Goal: Information Seeking & Learning: Learn about a topic

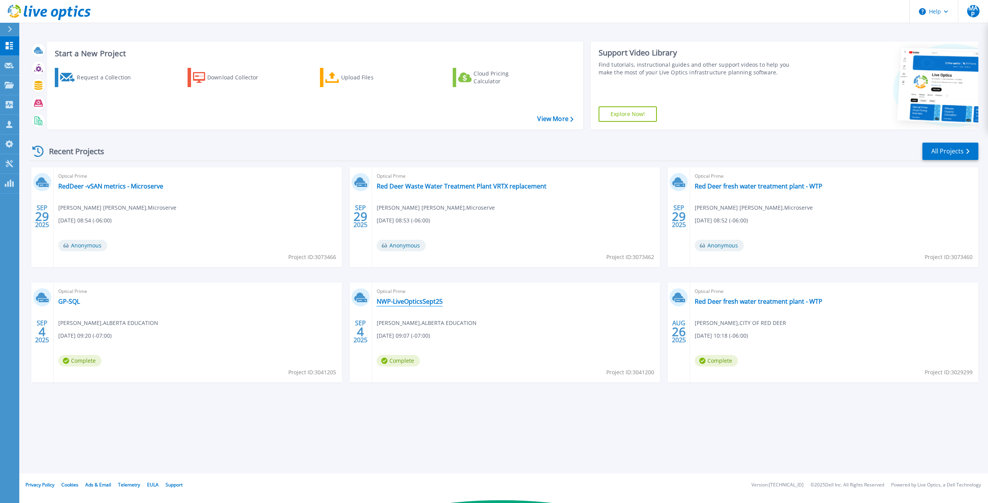
scroll to position [2966, 0]
click at [401, 302] on link "NWP-LiveOpticsSept25" at bounding box center [410, 302] width 66 height 8
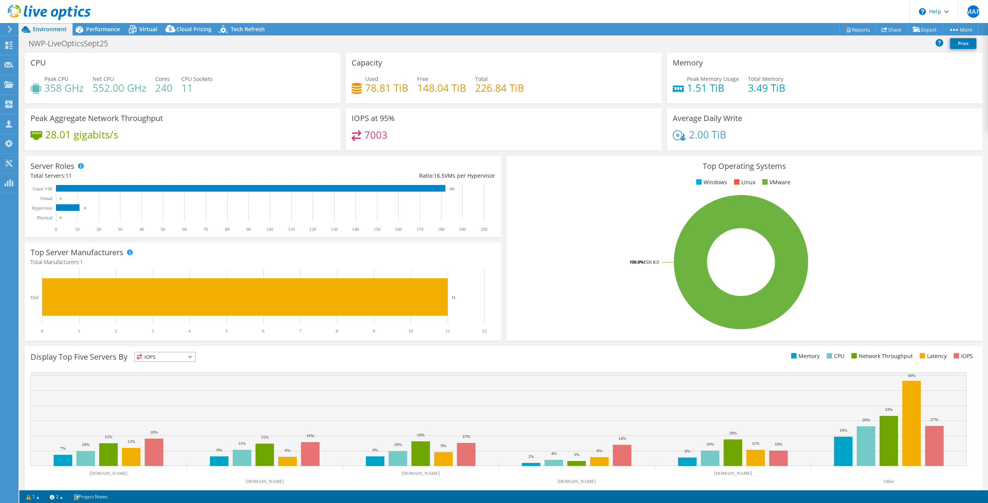
scroll to position [2965, 0]
click at [104, 32] on span "Performance" at bounding box center [103, 28] width 34 height 7
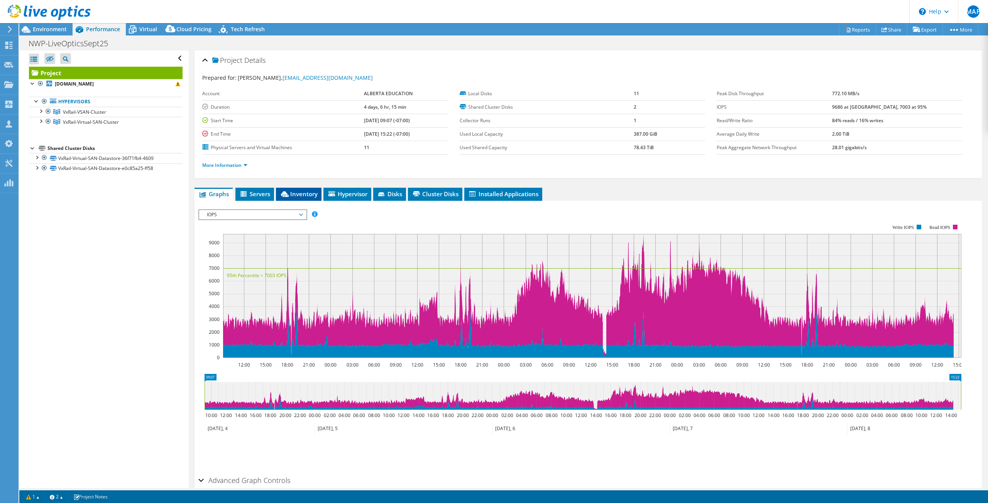
click at [318, 196] on li "Inventory" at bounding box center [299, 194] width 46 height 13
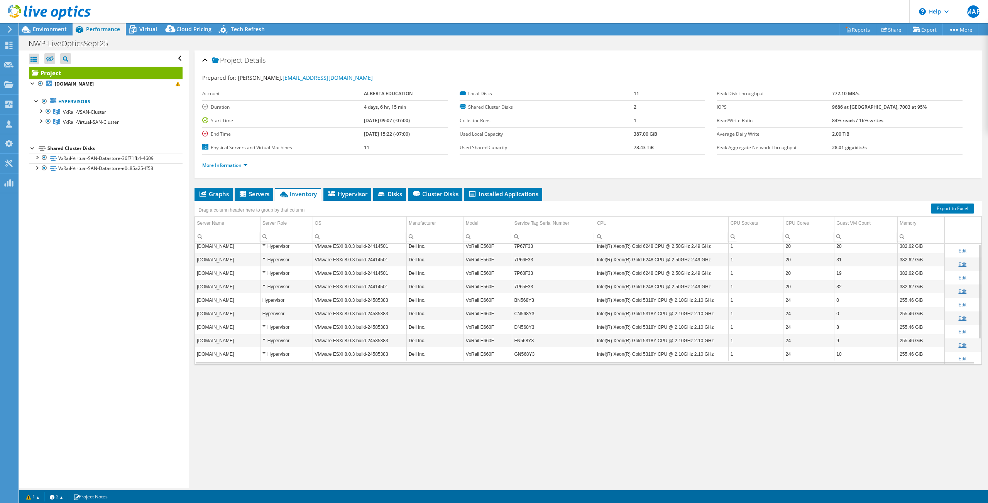
scroll to position [0, 0]
drag, startPoint x: 354, startPoint y: 430, endPoint x: 290, endPoint y: 490, distance: 88.2
click at [354, 430] on div "Project Details Prepared for: Matt Theissen, mthiessen@nwpolytech.ca Account AL…" at bounding box center [588, 270] width 799 height 438
click at [552, 63] on div "Project Details" at bounding box center [588, 60] width 772 height 17
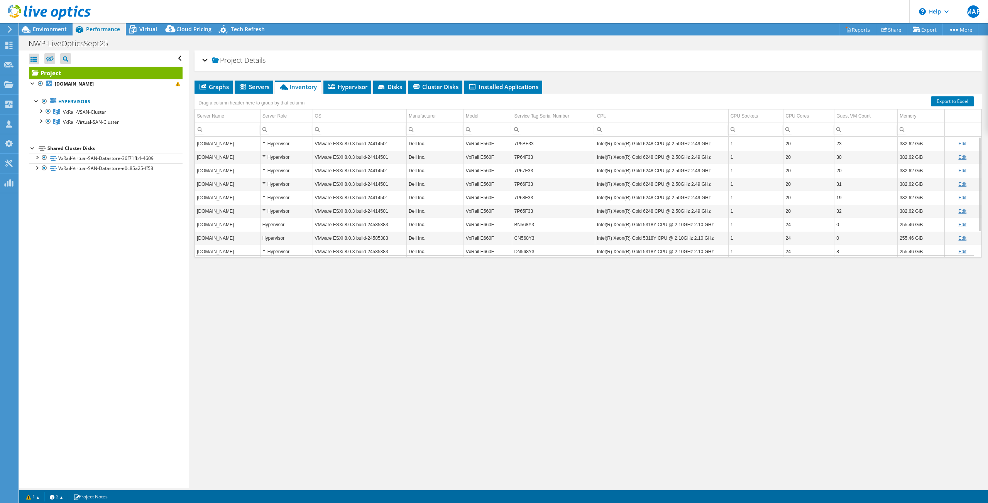
click at [553, 62] on div "Project Details" at bounding box center [588, 60] width 772 height 17
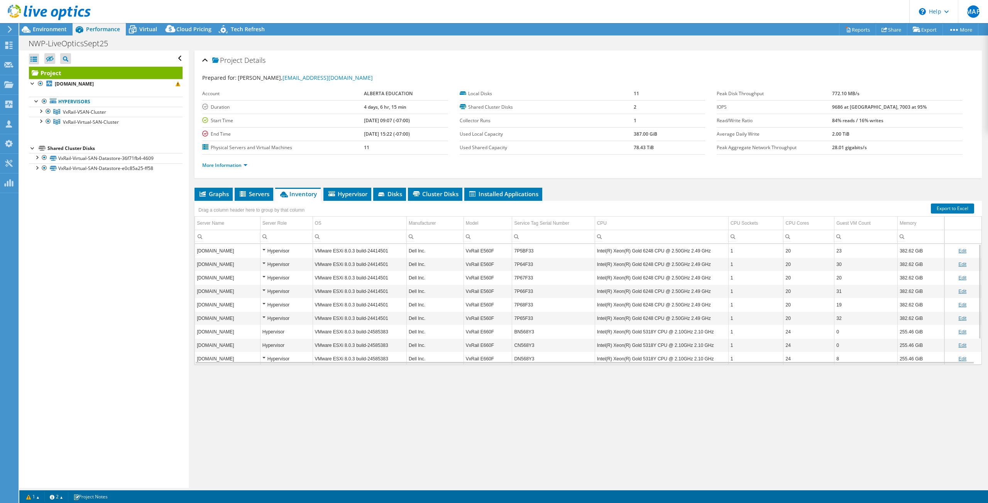
click at [66, 75] on link "Project" at bounding box center [106, 73] width 154 height 12
click at [208, 167] on link "More Information" at bounding box center [224, 165] width 45 height 7
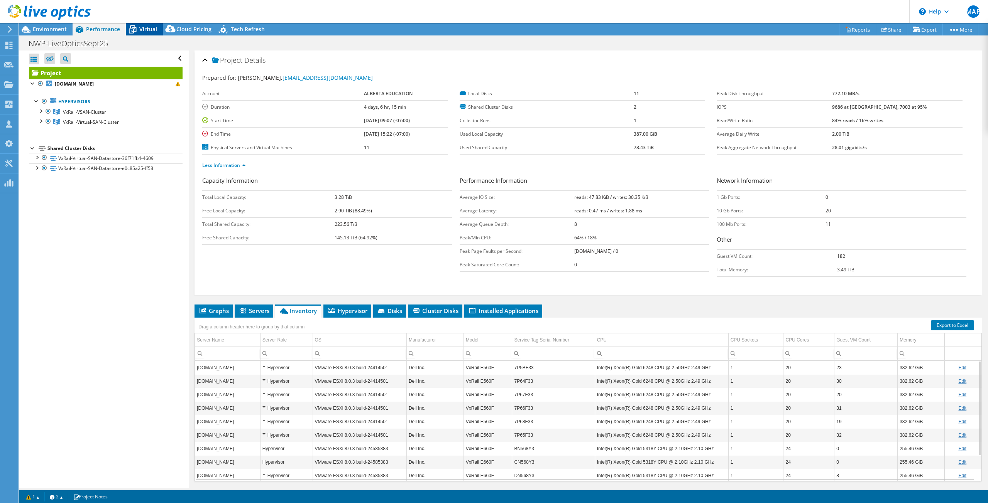
click at [138, 29] on icon at bounding box center [133, 30] width 14 height 14
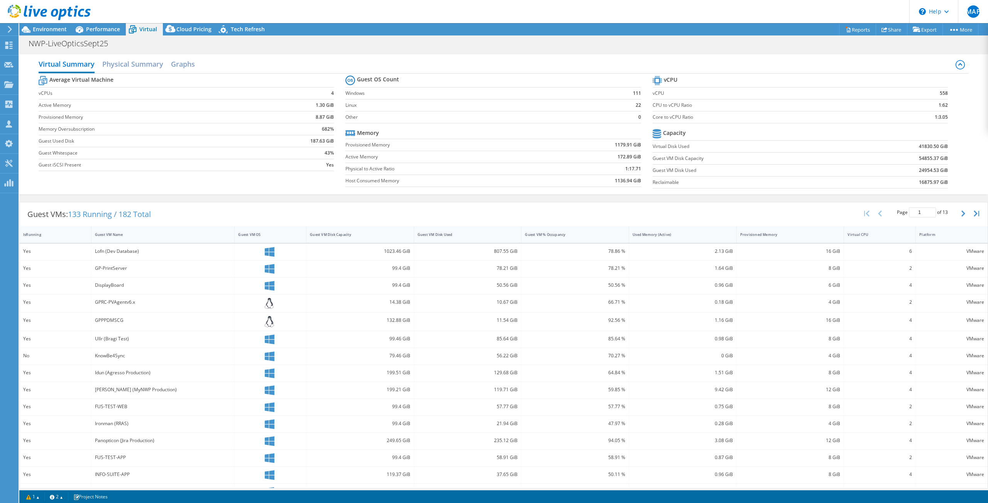
click at [7, 30] on icon at bounding box center [10, 29] width 6 height 7
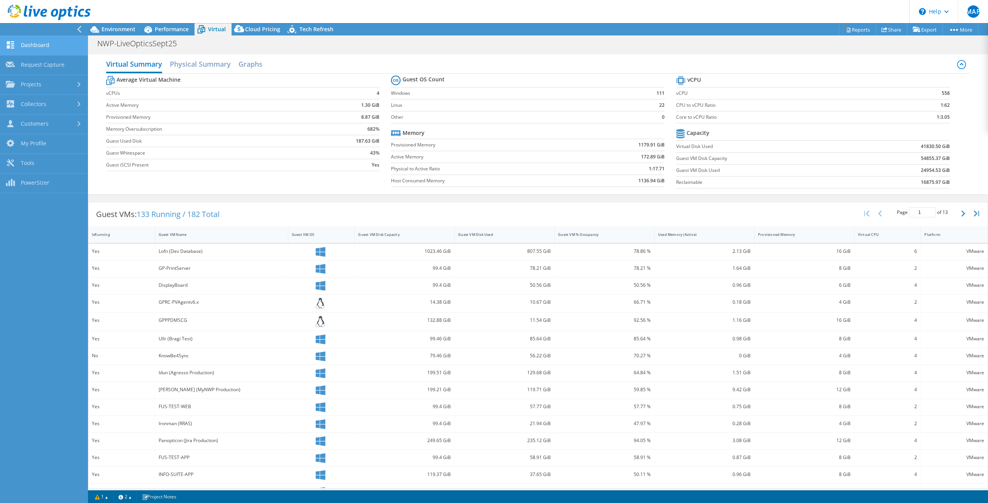
click at [14, 46] on use at bounding box center [10, 44] width 7 height 7
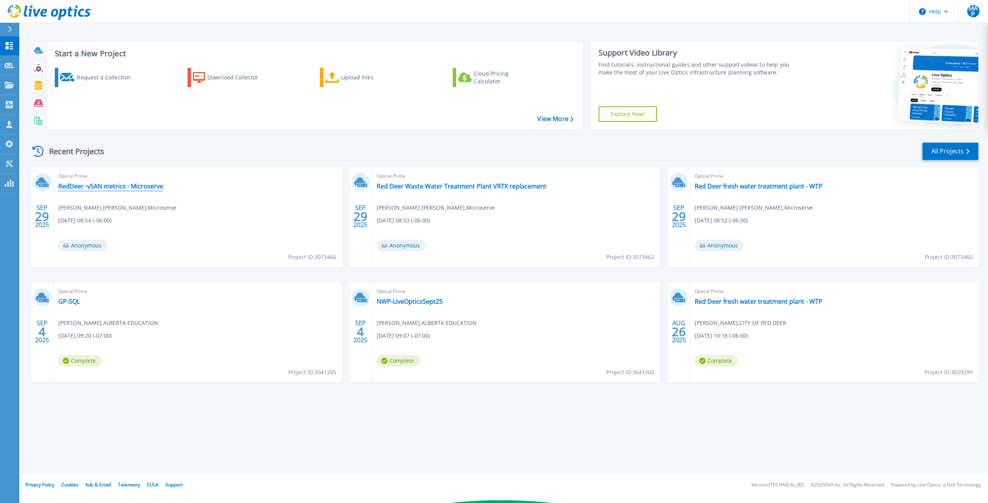
scroll to position [2966, 0]
click at [8, 46] on icon at bounding box center [9, 45] width 7 height 7
click at [7, 80] on link "Projects Projects" at bounding box center [9, 86] width 19 height 20
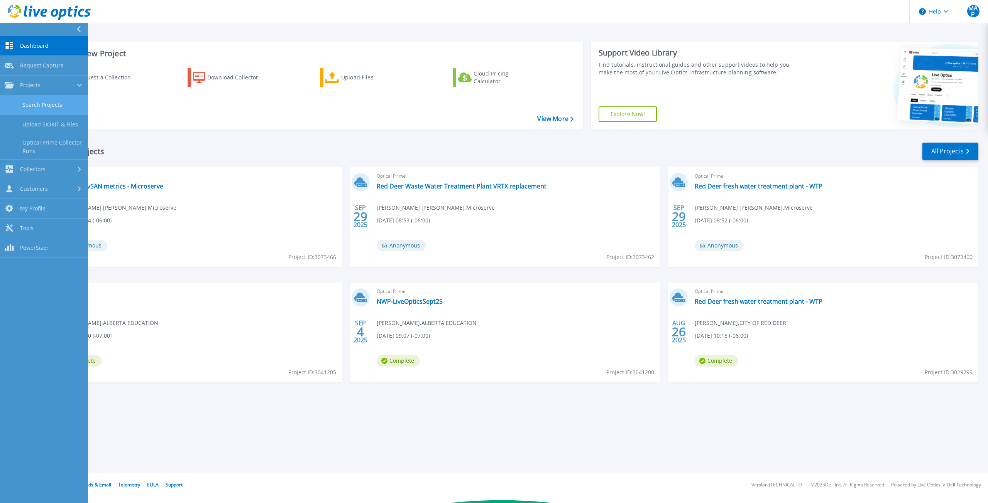
drag, startPoint x: 38, startPoint y: 99, endPoint x: 26, endPoint y: 106, distance: 14.0
click at [26, 106] on link "Search Projects" at bounding box center [44, 105] width 88 height 20
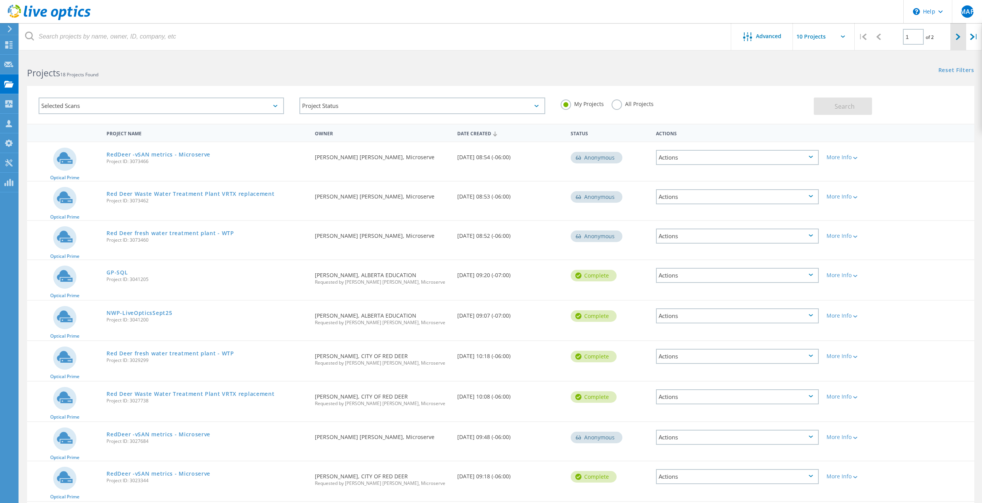
click at [955, 39] on div at bounding box center [958, 36] width 16 height 27
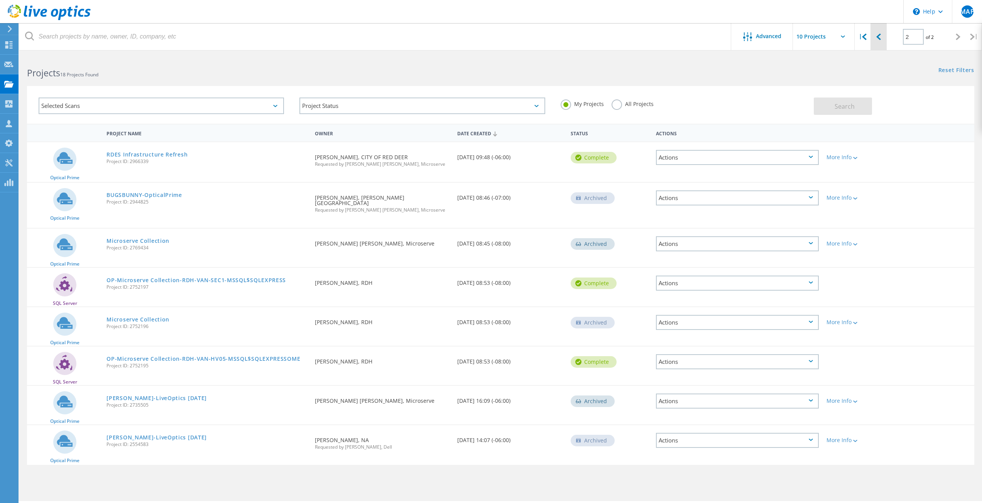
click at [884, 41] on div at bounding box center [878, 36] width 16 height 27
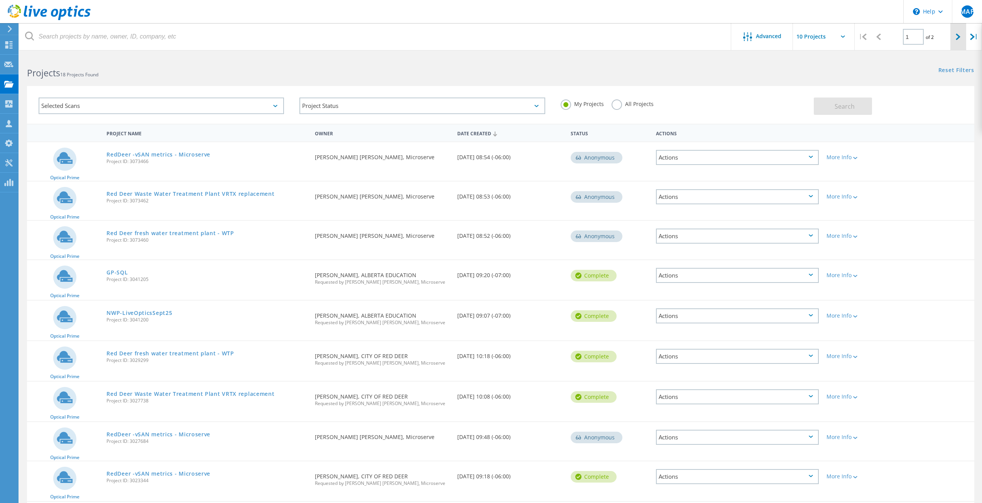
click at [956, 37] on icon at bounding box center [958, 37] width 5 height 7
type input "2"
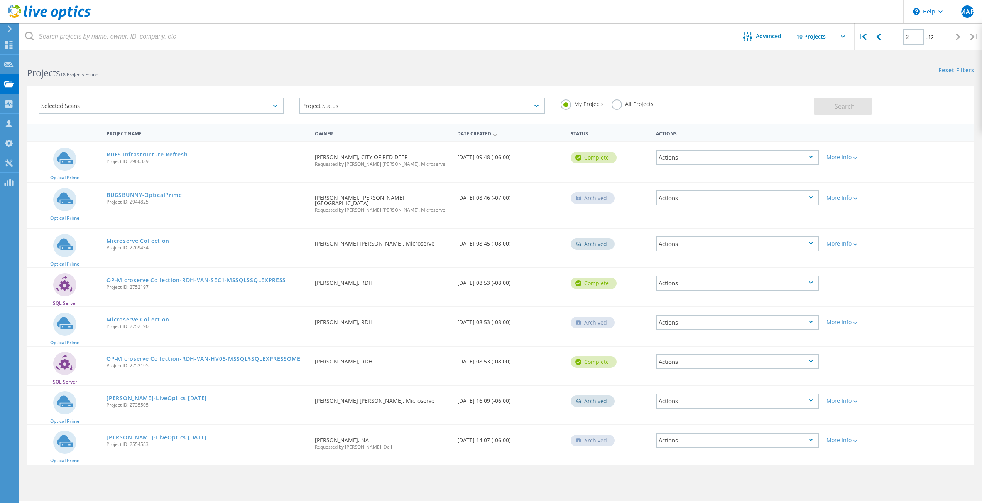
drag, startPoint x: 478, startPoint y: 73, endPoint x: 404, endPoint y: 104, distance: 80.3
click at [478, 73] on h2 "Projects 18 Projects Found" at bounding box center [260, 73] width 466 height 13
click at [253, 62] on div "Projects 18 Projects Found" at bounding box center [259, 66] width 481 height 20
click at [163, 157] on link "RDES Infrastructure Refresh" at bounding box center [146, 154] width 81 height 5
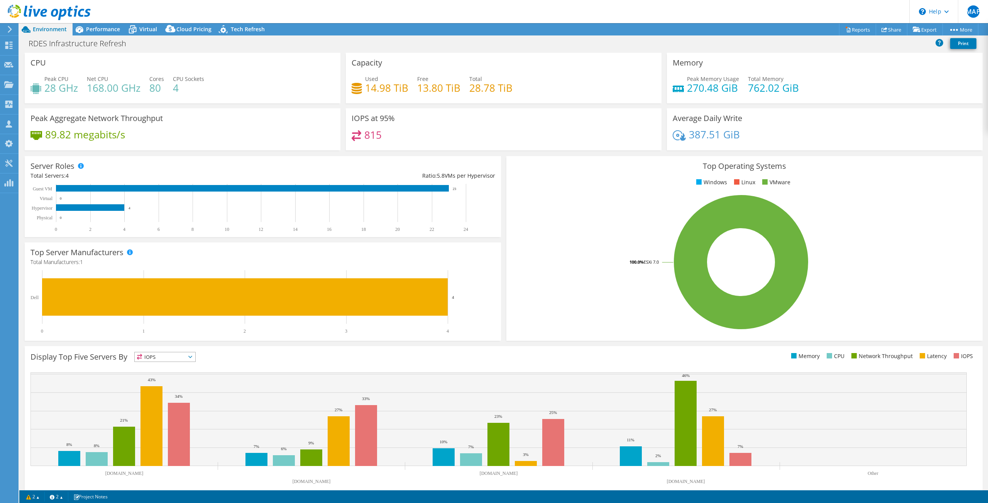
select select "USD"
drag, startPoint x: 400, startPoint y: 15, endPoint x: 367, endPoint y: 27, distance: 35.2
click at [400, 15] on header "MAP Channel Partner Marc Anthony Perez marcp@microserve.ca Microserve My Profil…" at bounding box center [494, 11] width 988 height 23
click at [139, 29] on icon at bounding box center [133, 30] width 14 height 14
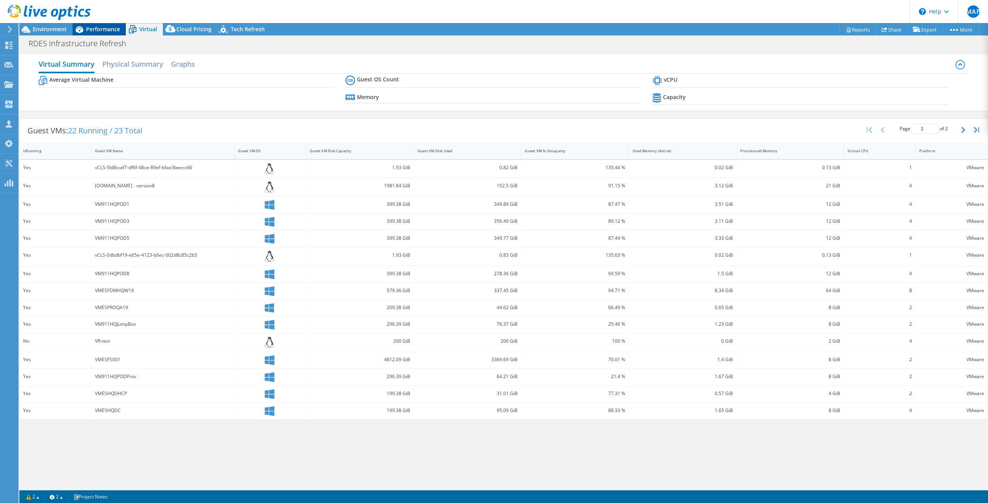
click at [101, 28] on span "Performance" at bounding box center [103, 28] width 34 height 7
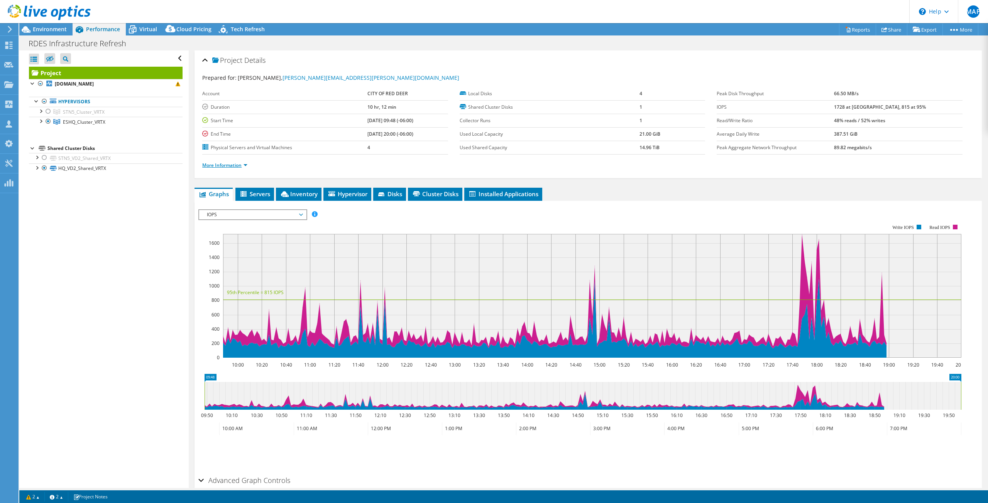
click at [240, 165] on link "More Information" at bounding box center [224, 165] width 45 height 7
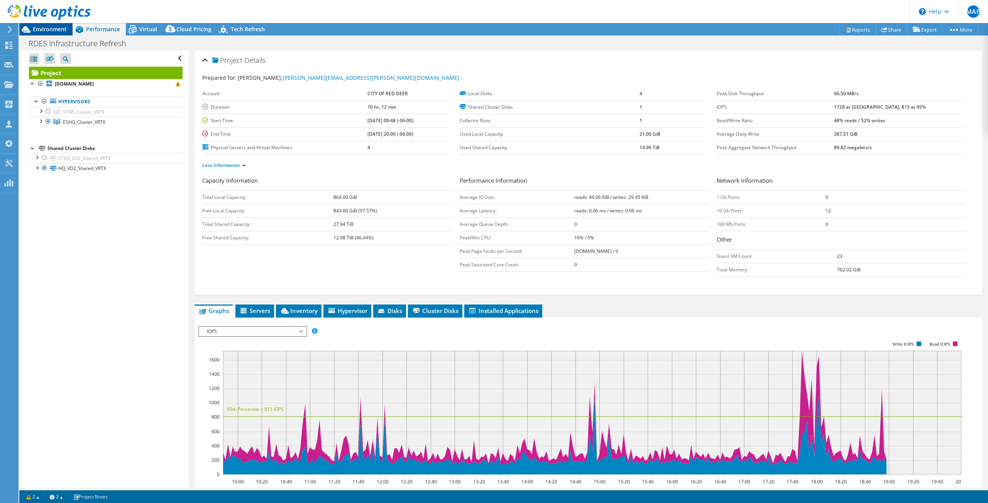
click at [55, 30] on span "Environment" at bounding box center [50, 28] width 34 height 7
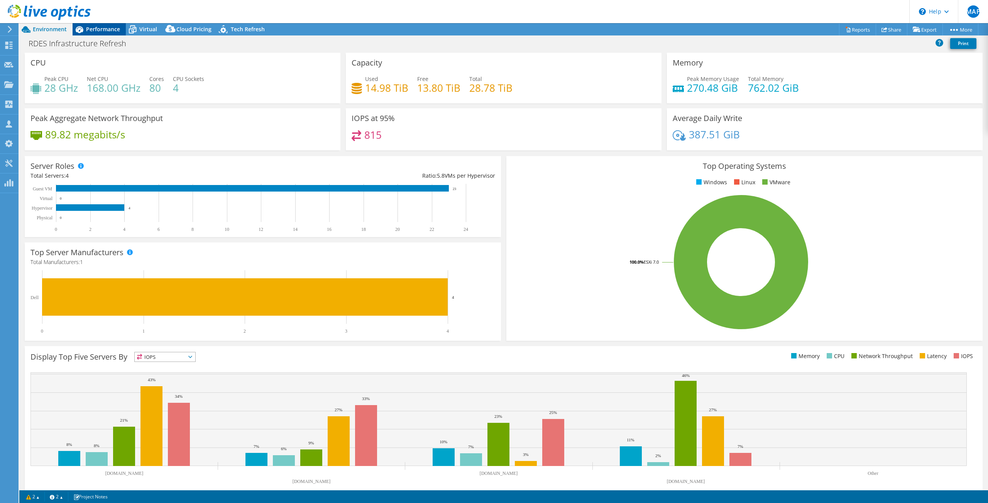
click at [92, 28] on span "Performance" at bounding box center [103, 28] width 34 height 7
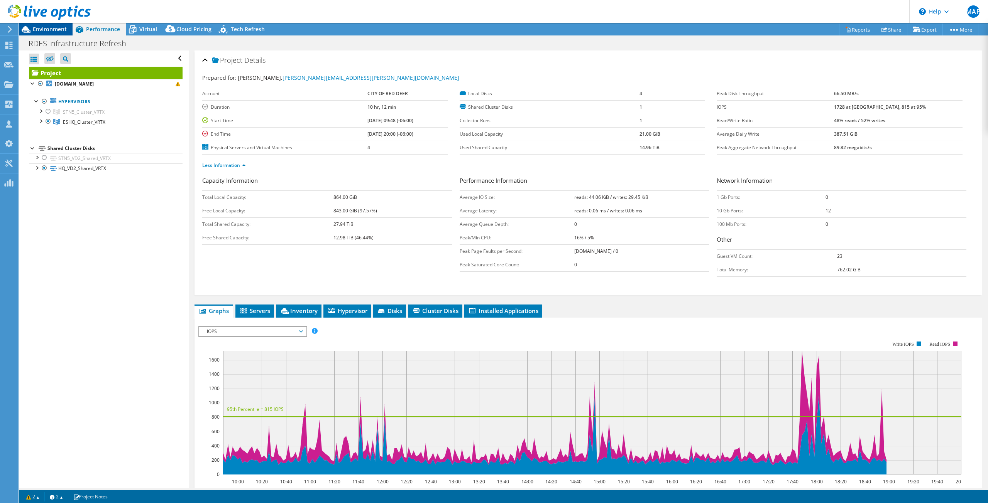
click at [49, 31] on span "Environment" at bounding box center [50, 28] width 34 height 7
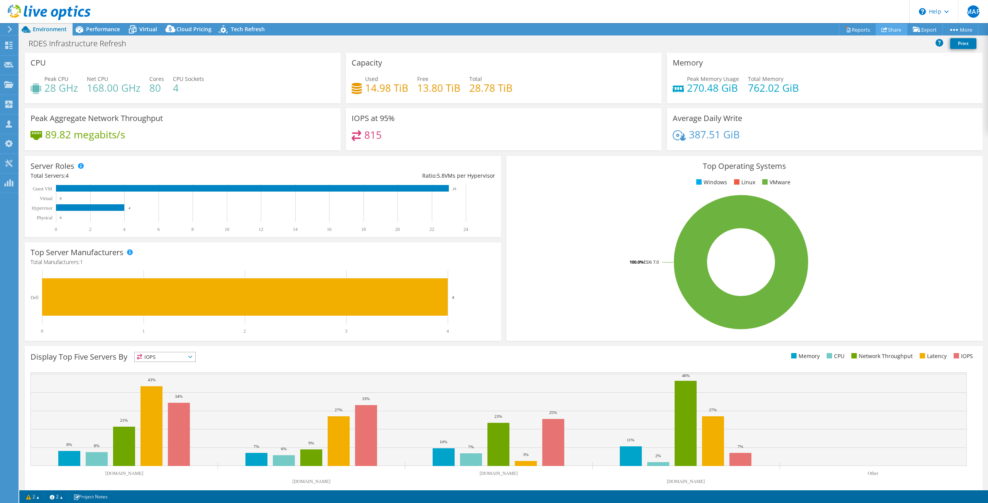
click at [884, 32] on link "Share" at bounding box center [891, 30] width 32 height 12
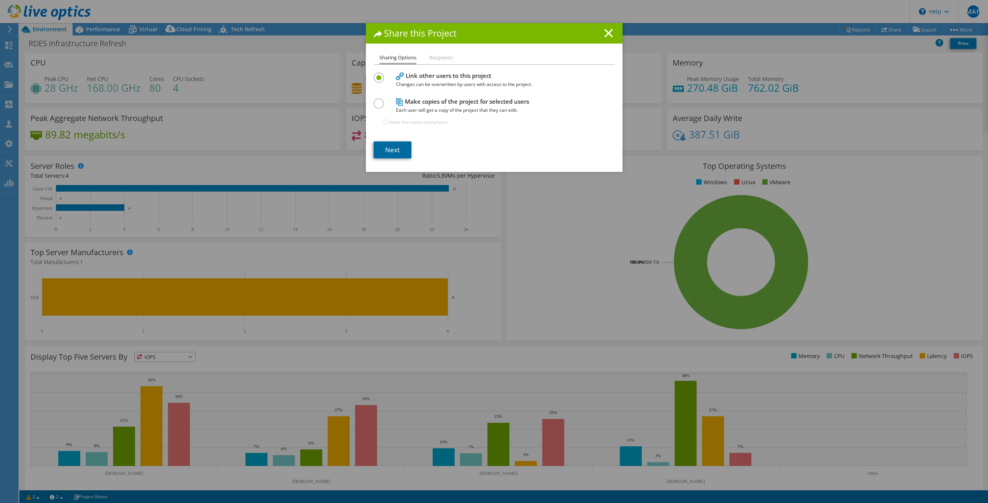
click at [382, 149] on link "Next" at bounding box center [392, 150] width 38 height 17
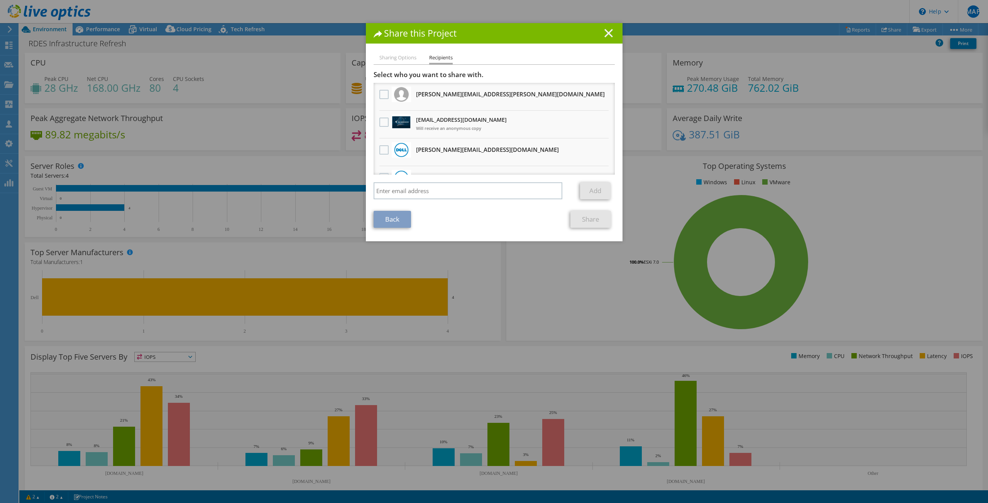
click at [605, 29] on icon at bounding box center [608, 33] width 8 height 8
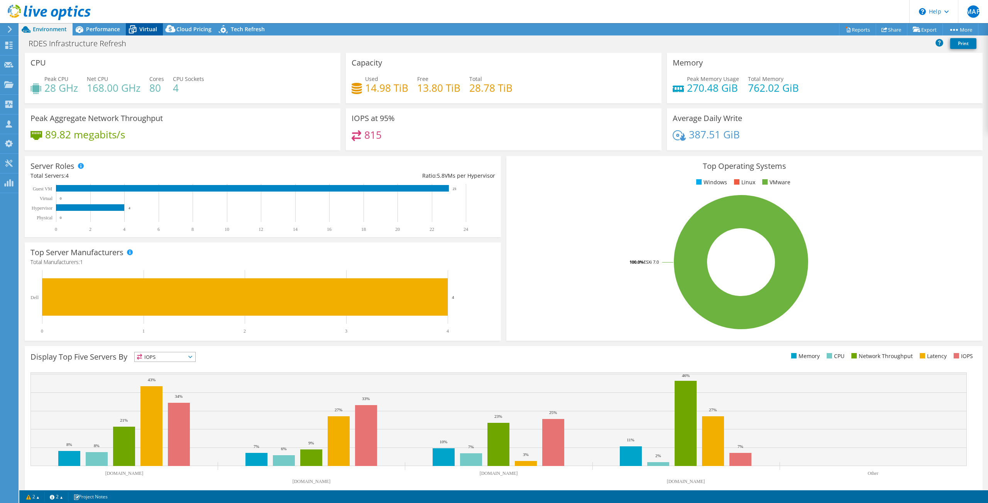
click at [152, 30] on span "Virtual" at bounding box center [148, 28] width 18 height 7
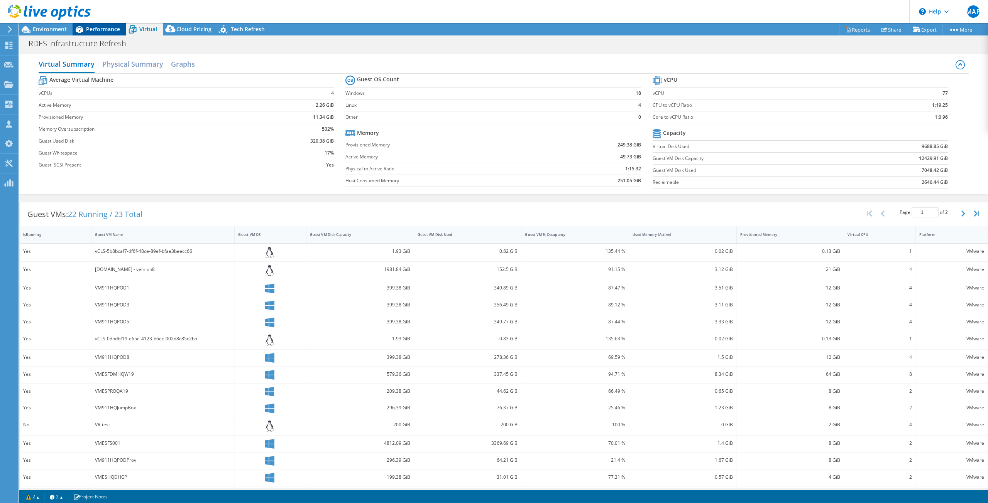
click at [98, 33] on div "Performance" at bounding box center [99, 29] width 53 height 12
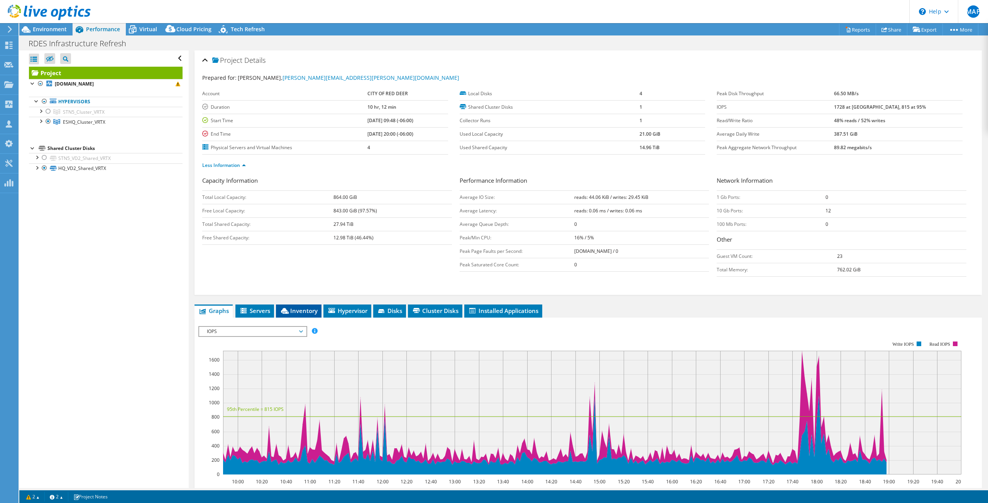
click at [307, 313] on span "Inventory" at bounding box center [299, 311] width 38 height 8
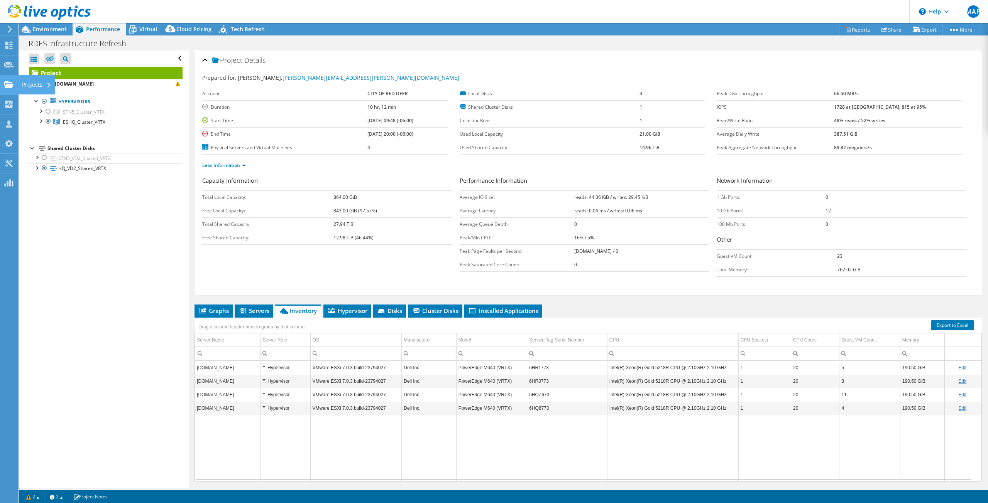
click at [8, 86] on use at bounding box center [8, 84] width 9 height 7
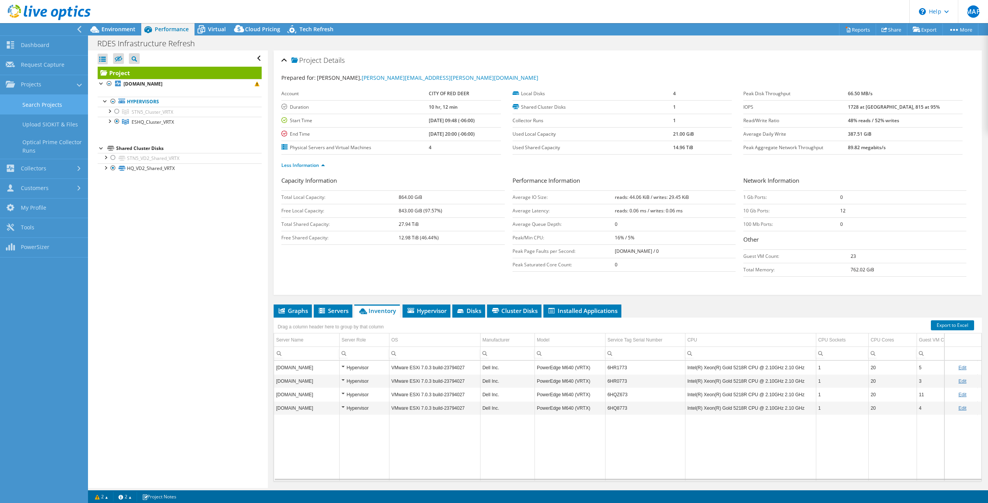
click at [34, 106] on link "Search Projects" at bounding box center [44, 105] width 88 height 20
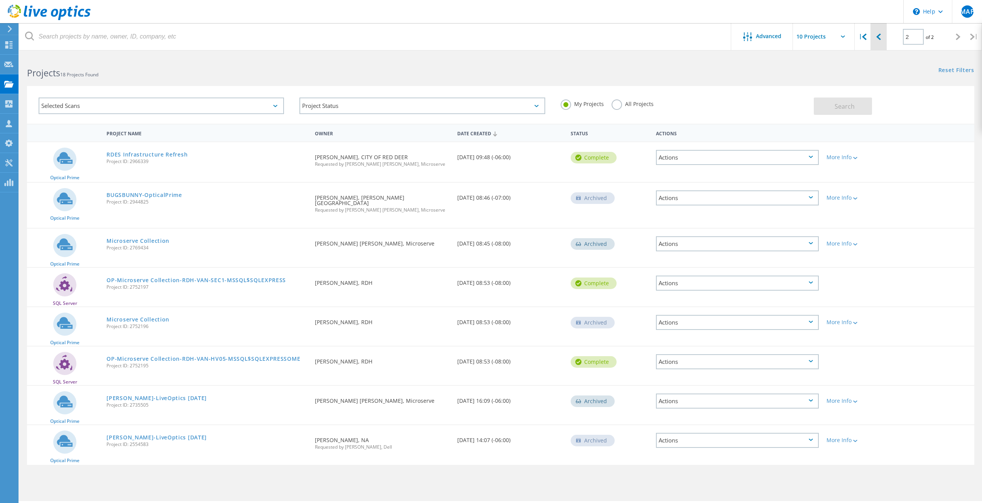
scroll to position [2965, 0]
click at [879, 37] on icon at bounding box center [878, 37] width 5 height 7
type input "1"
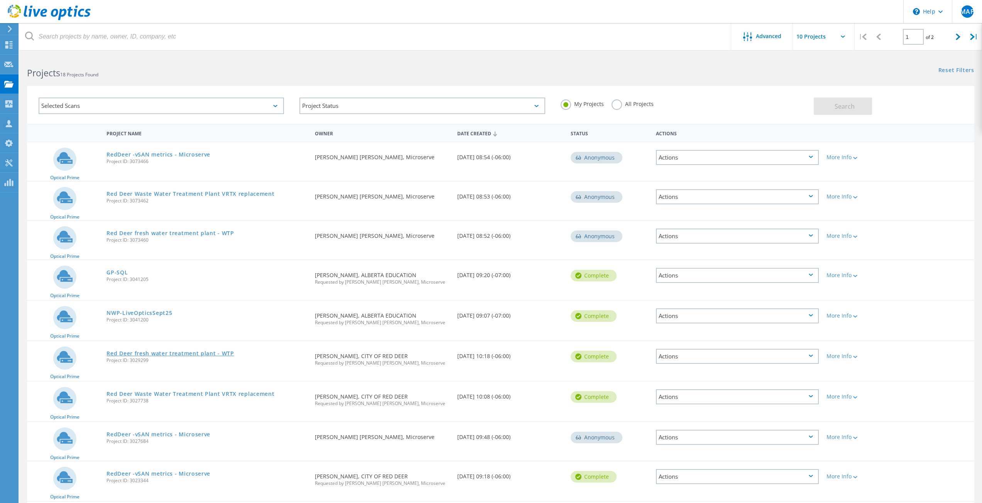
click at [177, 353] on link "Red Deer fresh water treatment plant - WTP" at bounding box center [169, 353] width 127 height 5
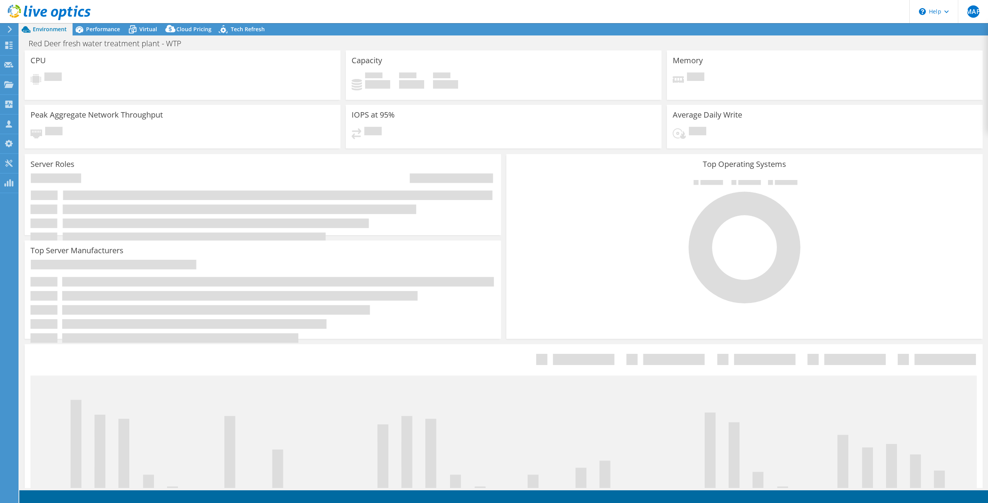
select select "USD"
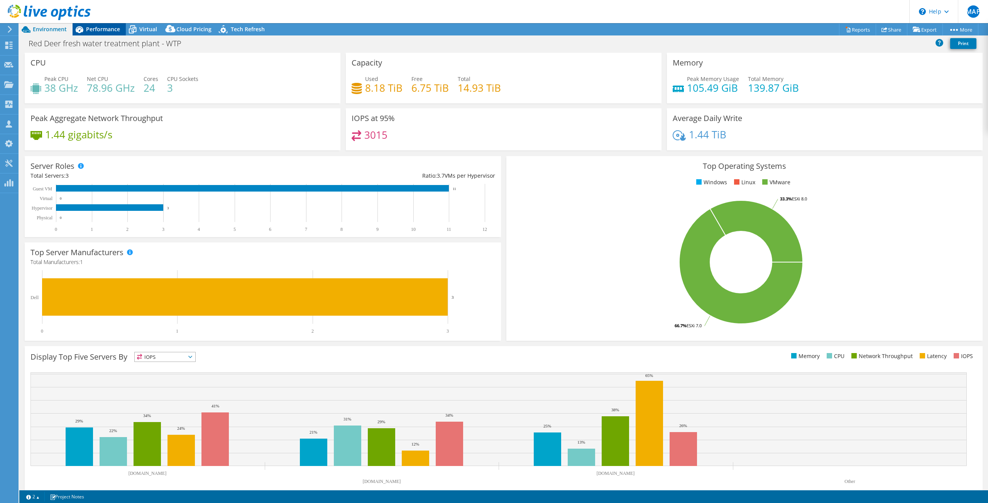
click at [109, 31] on span "Performance" at bounding box center [103, 28] width 34 height 7
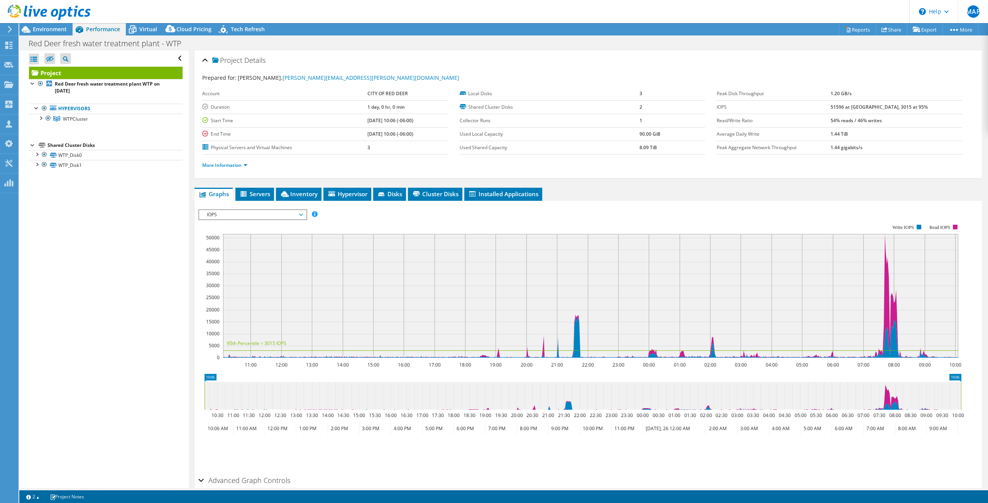
scroll to position [2965, 0]
click at [30, 28] on icon at bounding box center [26, 30] width 14 height 14
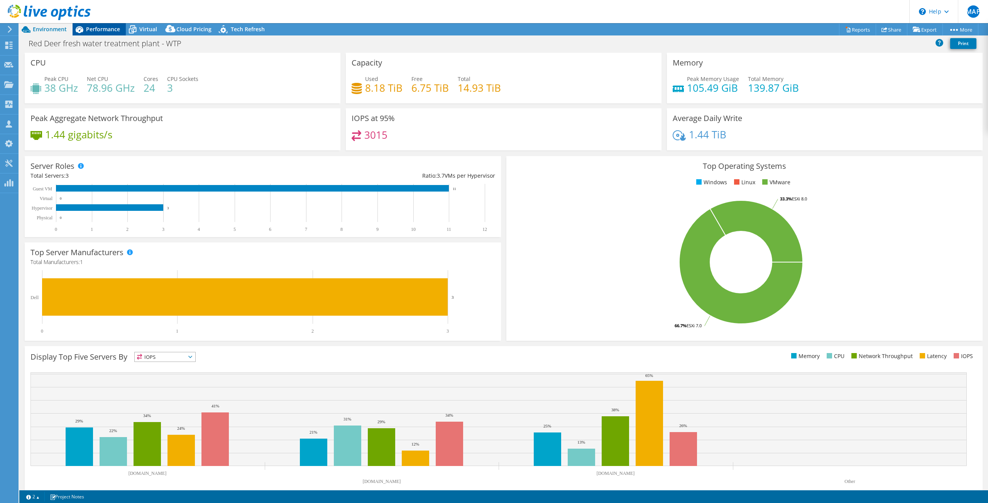
click at [93, 28] on span "Performance" at bounding box center [103, 28] width 34 height 7
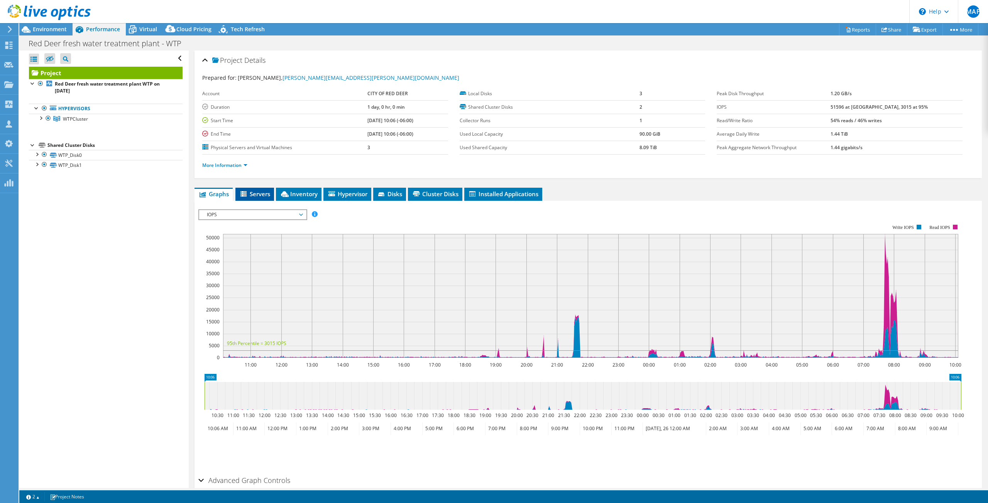
click at [248, 192] on span "Servers" at bounding box center [254, 194] width 31 height 8
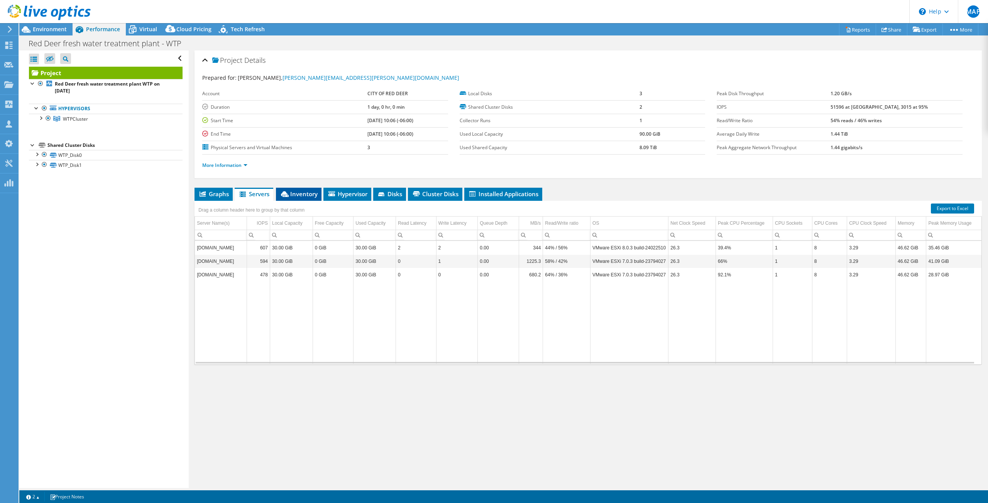
click at [299, 197] on span "Inventory" at bounding box center [299, 194] width 38 height 8
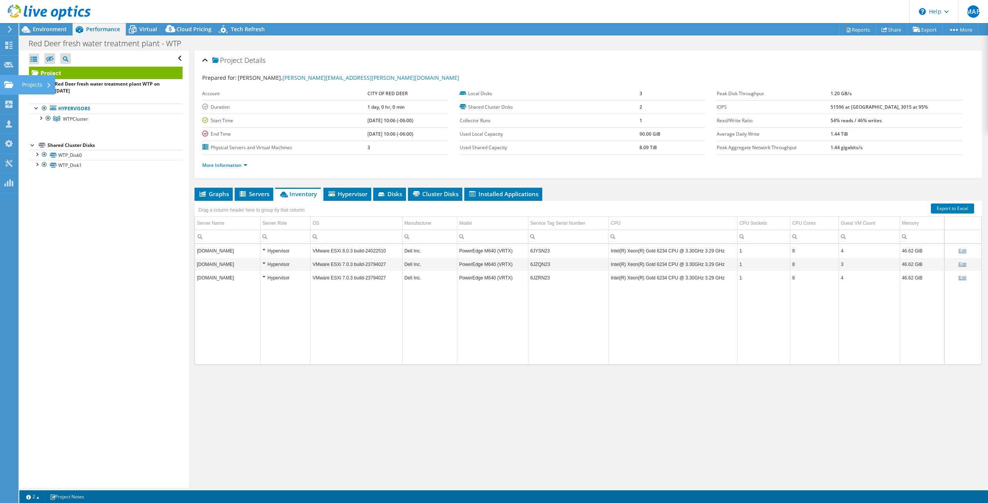
click at [9, 87] on use at bounding box center [8, 84] width 9 height 7
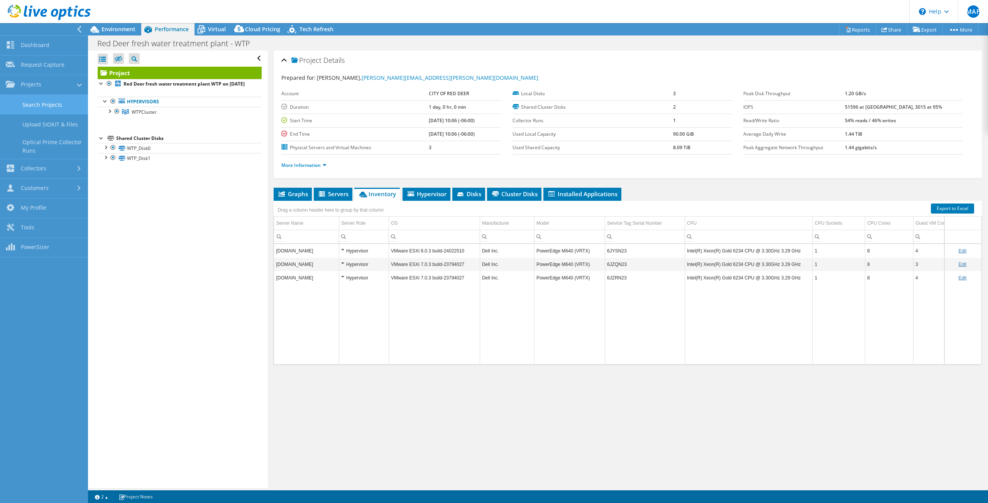
click at [27, 109] on link "Search Projects" at bounding box center [44, 105] width 88 height 20
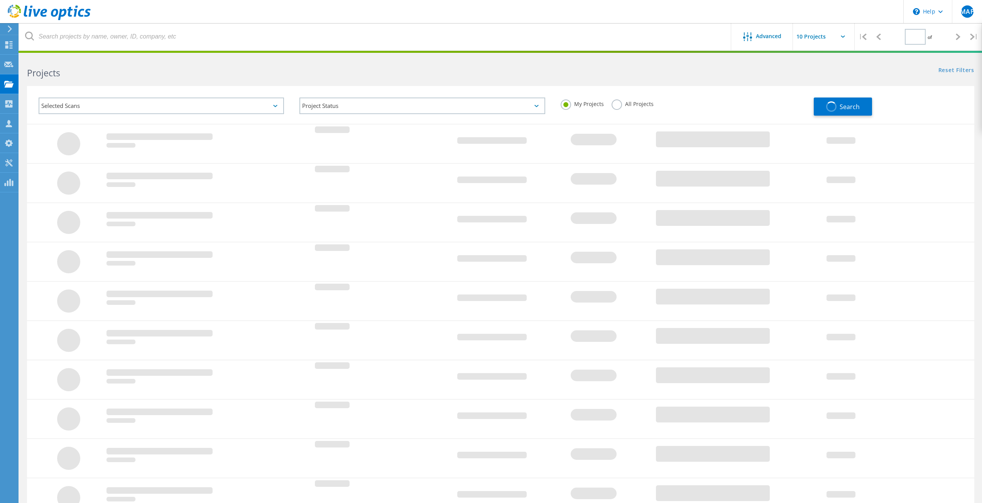
type input "1"
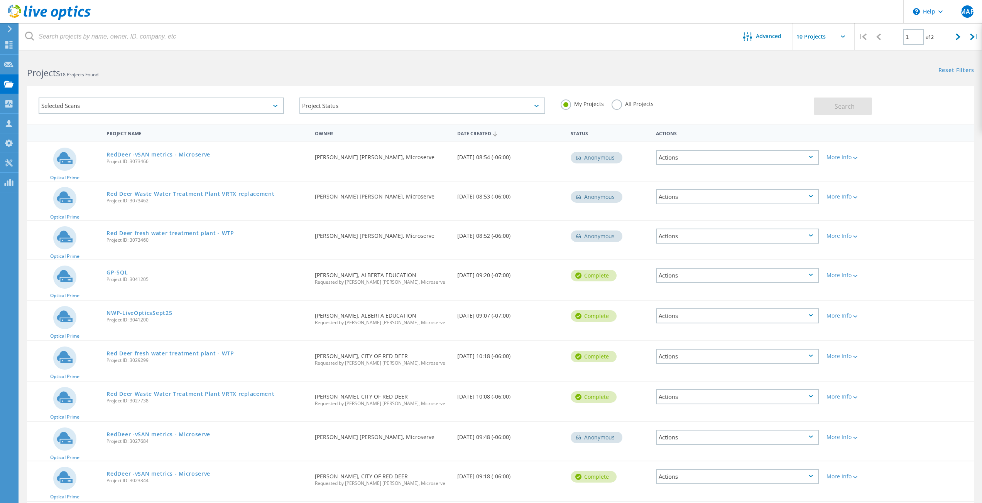
scroll to position [2965, 0]
click at [170, 193] on link "Red Deer Waste Water Treatment Plant VRTX replacement" at bounding box center [190, 193] width 168 height 5
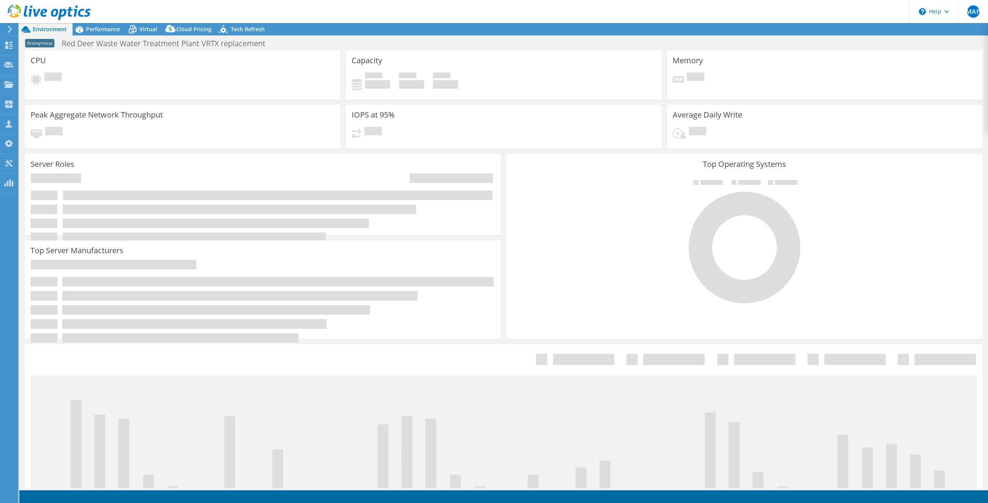
select select "USD"
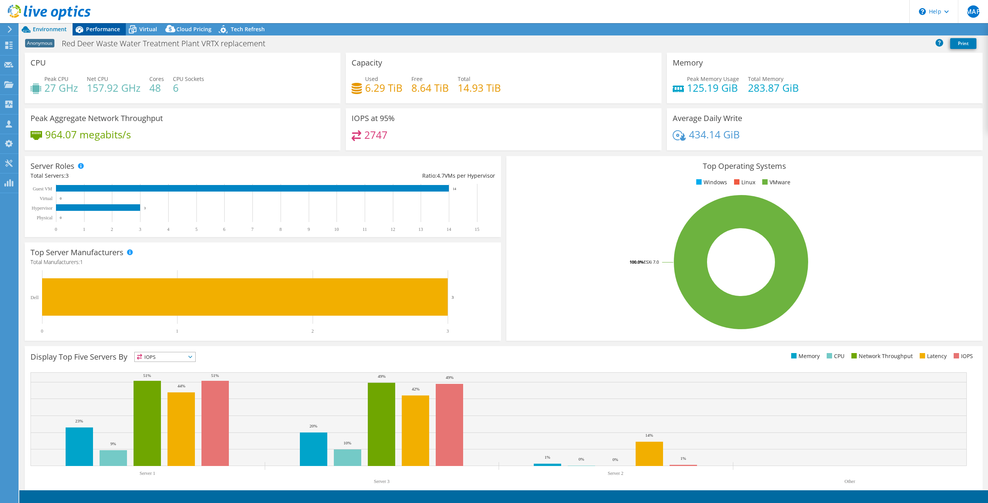
click at [98, 27] on span "Performance" at bounding box center [103, 28] width 34 height 7
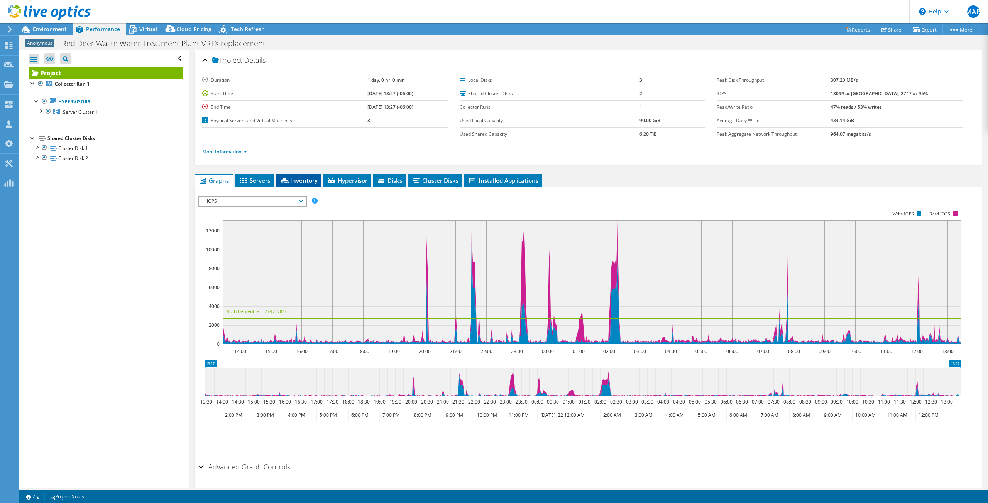
scroll to position [2965, 0]
click at [300, 183] on span "Inventory" at bounding box center [299, 181] width 38 height 8
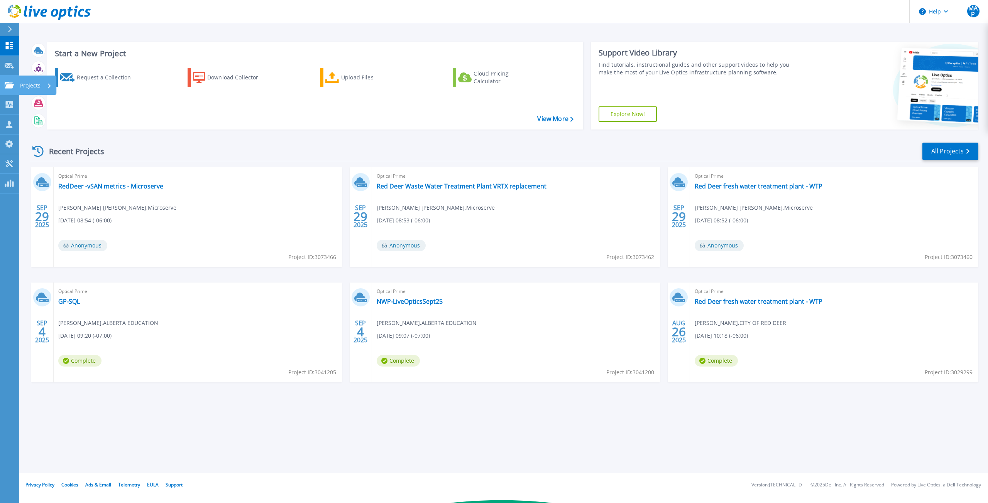
click at [6, 81] on link "Projects Projects" at bounding box center [9, 86] width 19 height 20
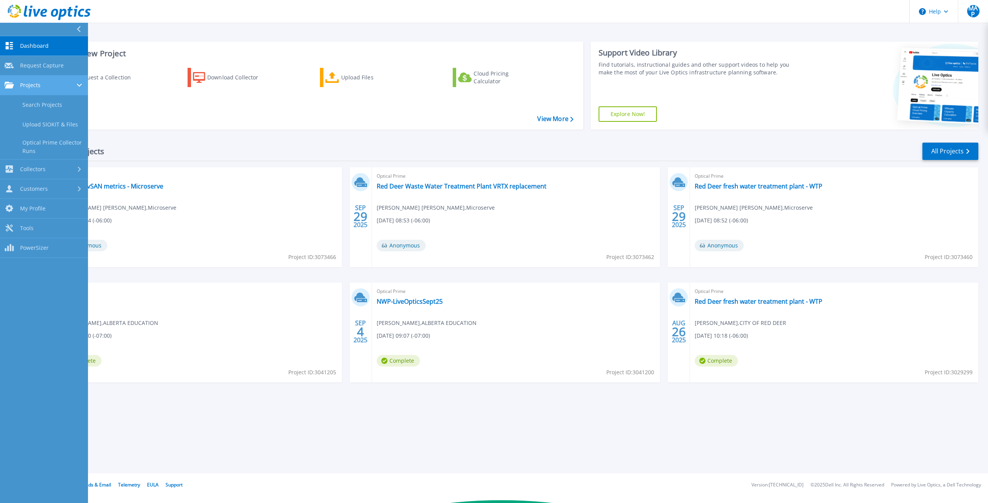
scroll to position [2966, 0]
click at [39, 102] on link "Search Projects" at bounding box center [44, 105] width 88 height 20
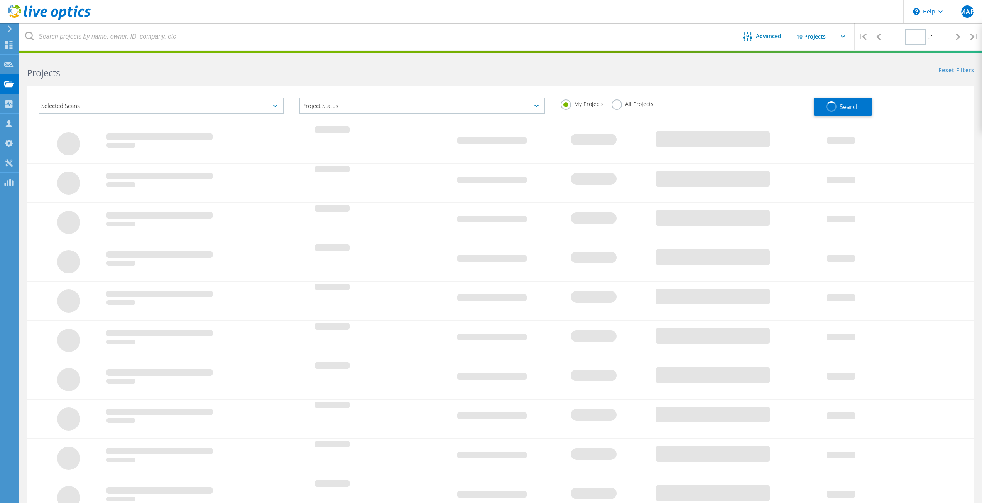
type input "1"
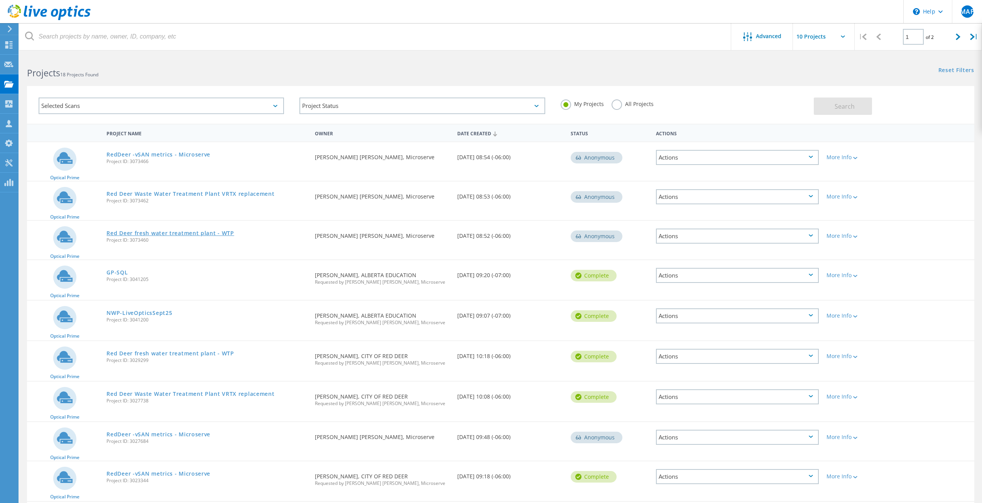
scroll to position [2965, 0]
click at [133, 236] on link "Red Deer fresh water treatment plant - WTP" at bounding box center [169, 233] width 127 height 5
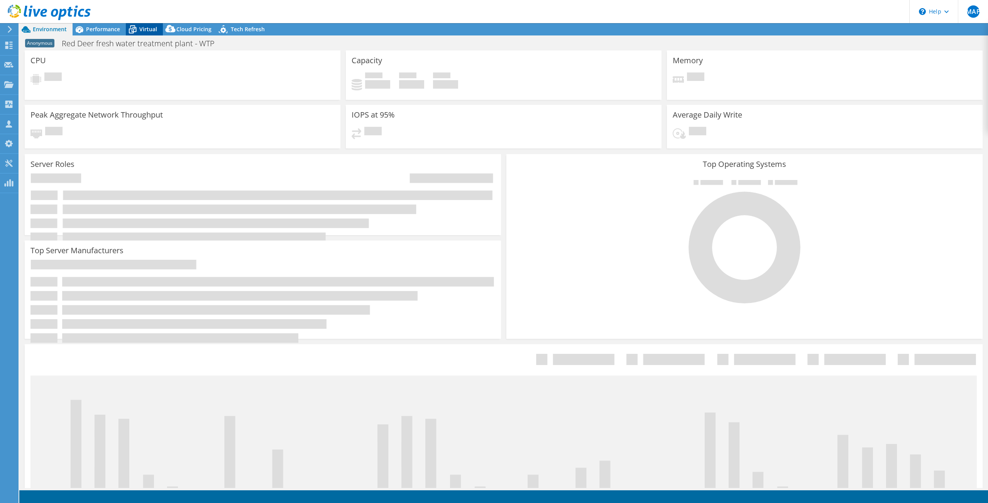
select select "USD"
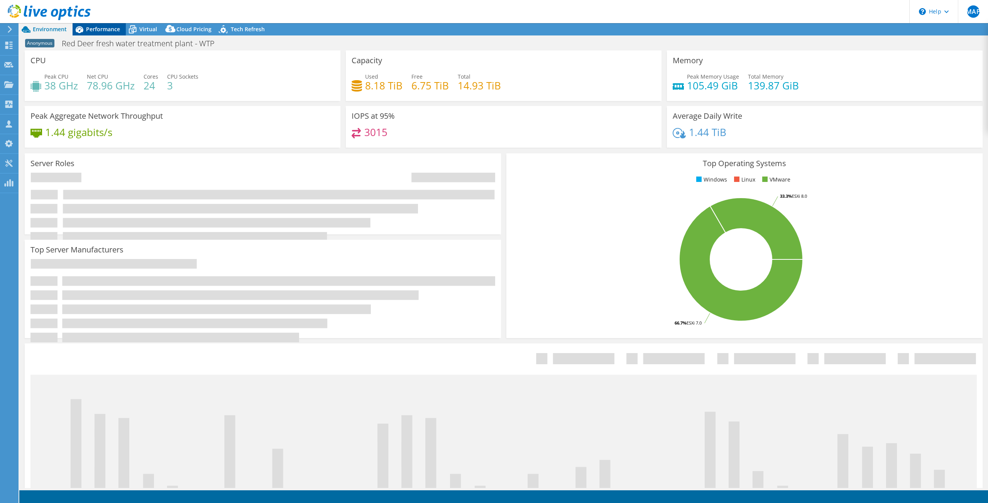
click at [98, 28] on span "Performance" at bounding box center [103, 28] width 34 height 7
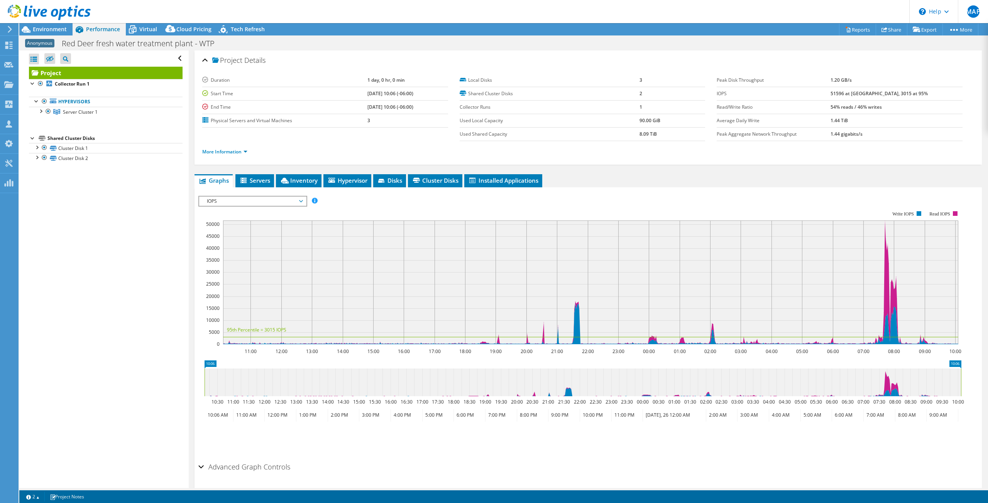
scroll to position [2965, 0]
click at [289, 171] on div "Project Details Duration 1 day, 0 hr, 0 min Start Time 08/25/2025, 10:06 (-06:0…" at bounding box center [588, 282] width 799 height 462
click at [292, 183] on span "Inventory" at bounding box center [299, 181] width 38 height 8
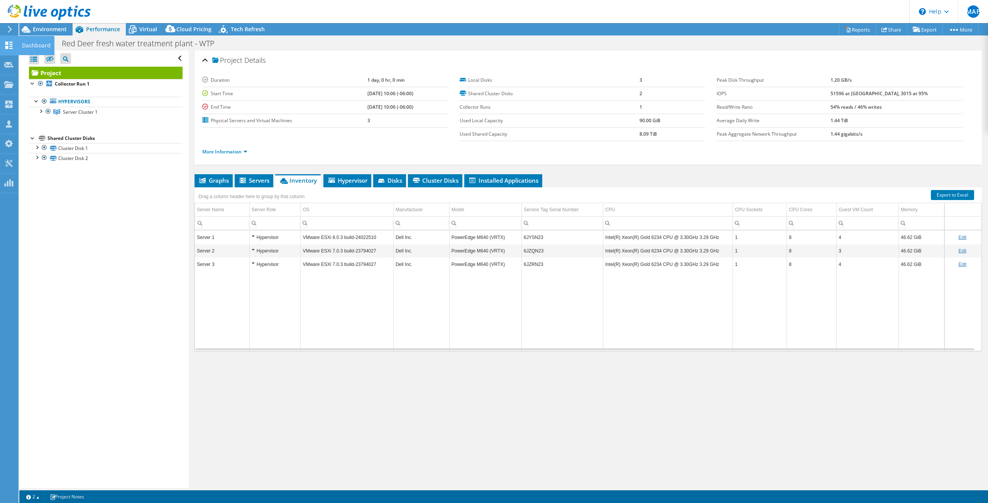
click at [9, 47] on icon at bounding box center [8, 45] width 9 height 7
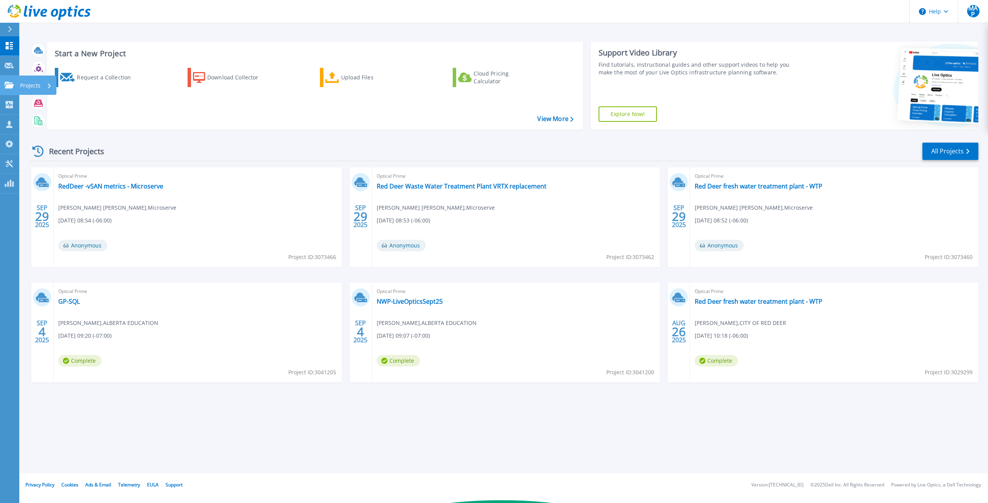
scroll to position [2966, 0]
click at [5, 86] on icon at bounding box center [9, 85] width 9 height 7
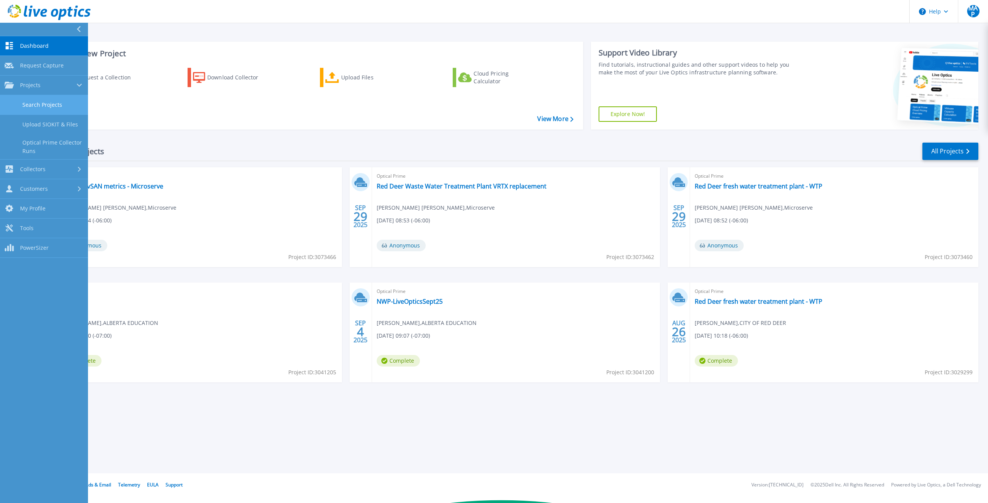
click at [27, 106] on link "Search Projects" at bounding box center [44, 105] width 88 height 20
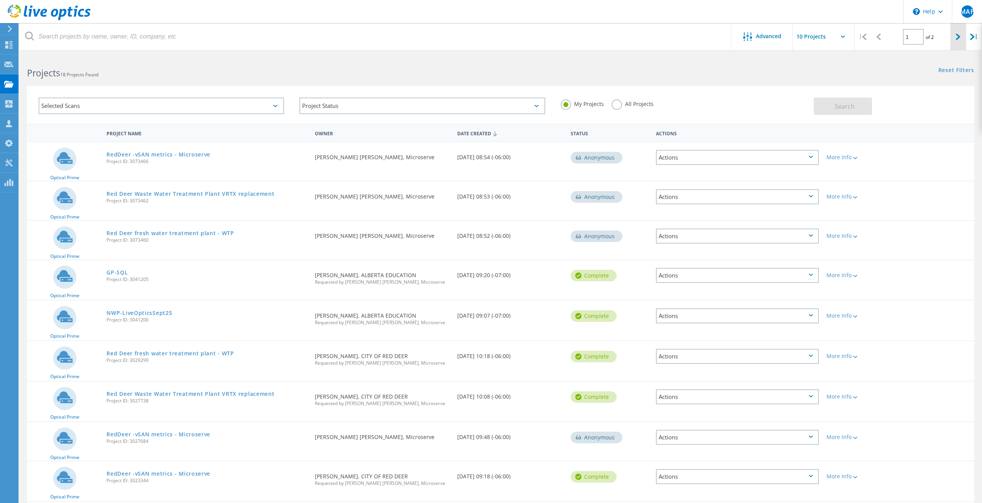
click at [959, 38] on icon at bounding box center [958, 37] width 5 height 7
type input "2"
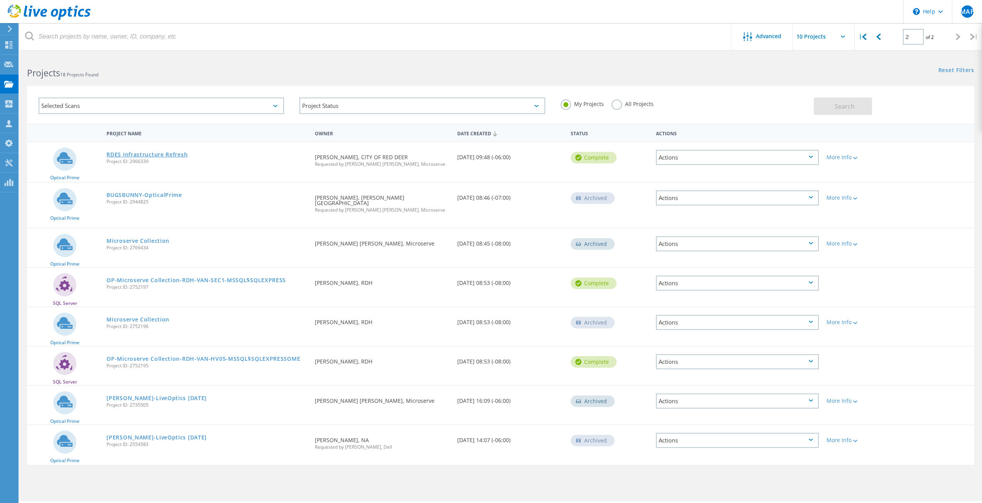
click at [157, 154] on link "RDES Infrastructure Refresh" at bounding box center [146, 154] width 81 height 5
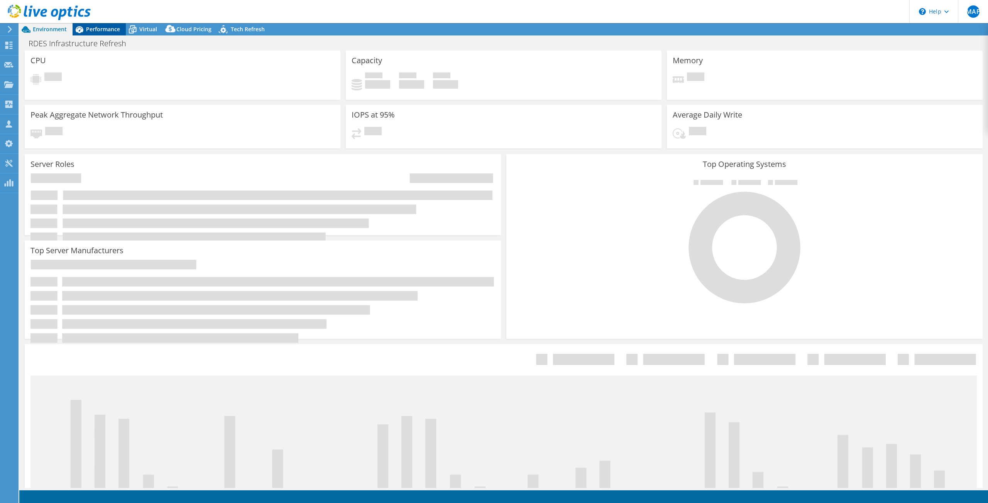
select select "USD"
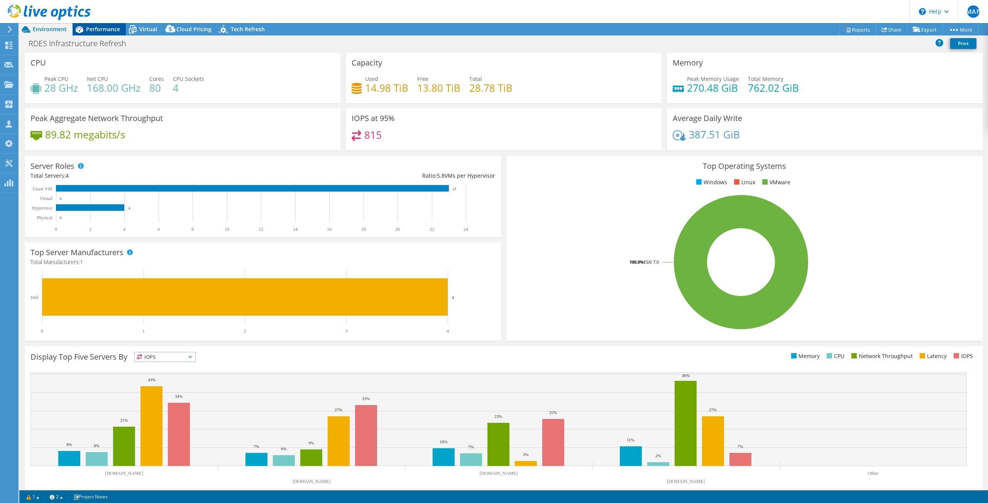
click at [109, 29] on span "Performance" at bounding box center [103, 28] width 34 height 7
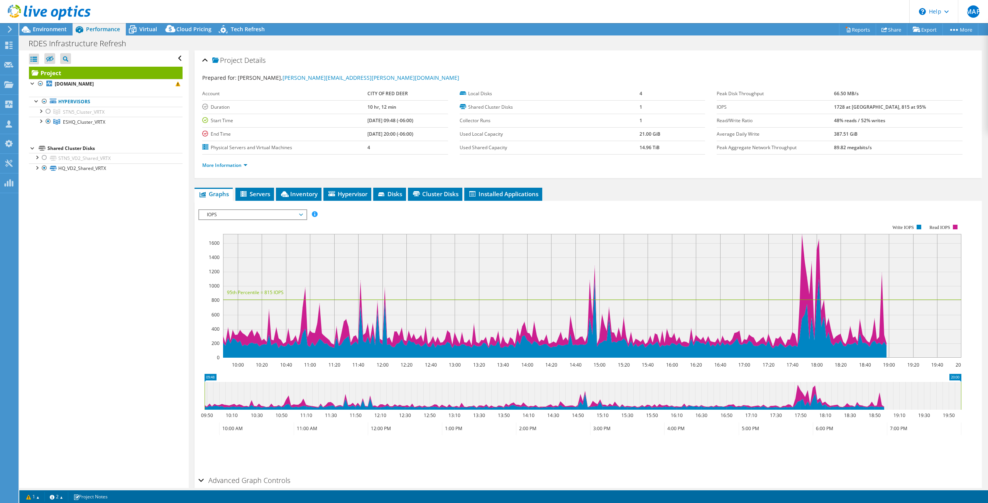
scroll to position [2965, 0]
click at [304, 195] on span "Inventory" at bounding box center [299, 194] width 38 height 8
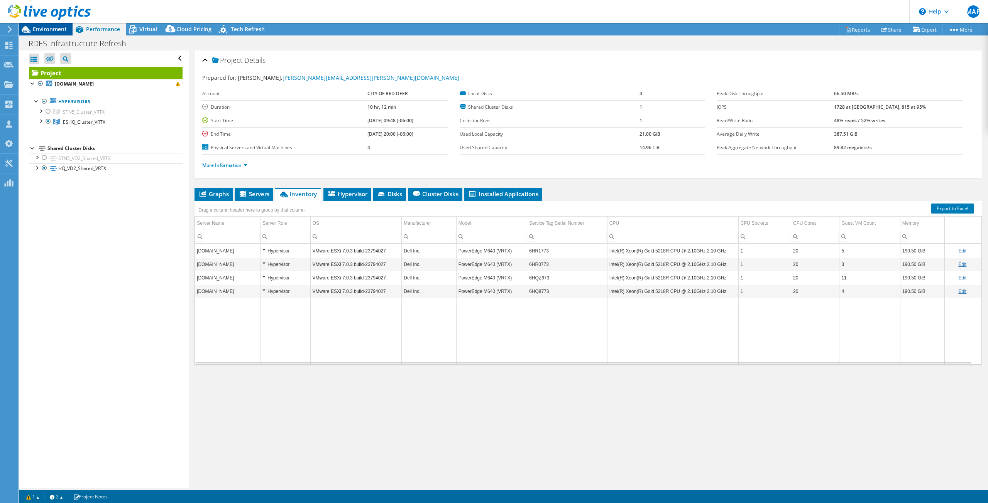
click at [50, 29] on span "Environment" at bounding box center [50, 28] width 34 height 7
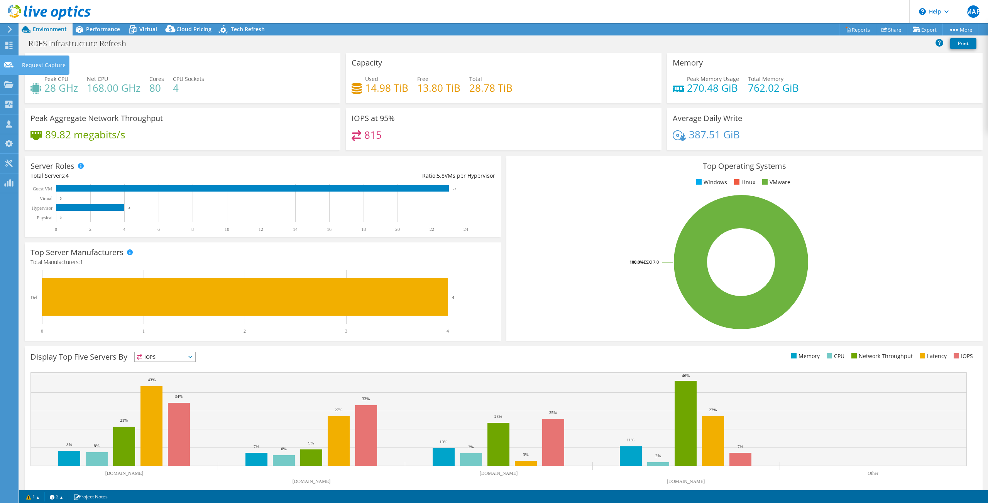
click at [13, 66] on icon at bounding box center [8, 64] width 9 height 7
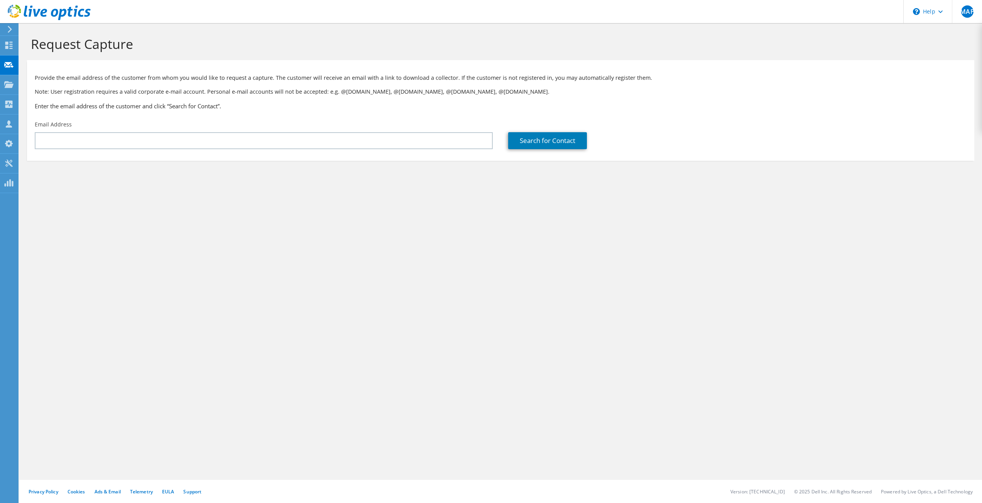
click at [11, 85] on use at bounding box center [8, 84] width 9 height 7
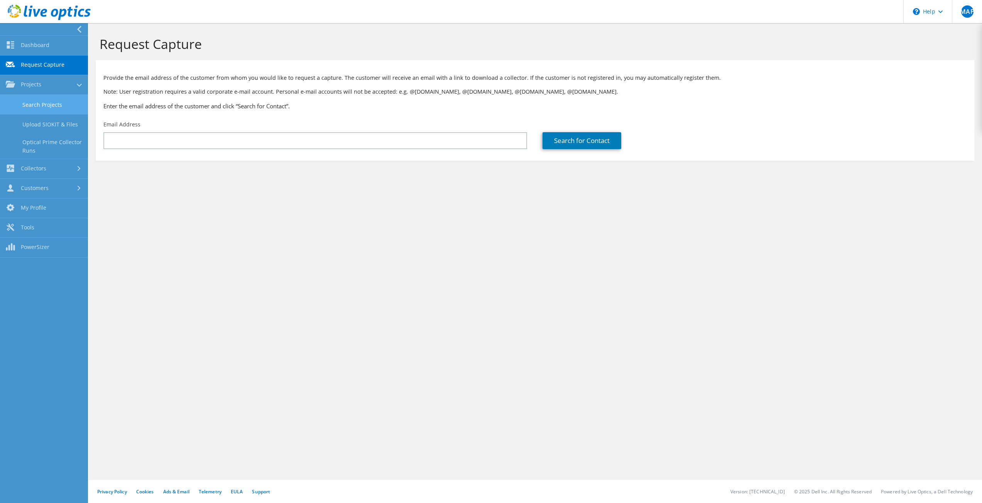
click at [40, 101] on link "Search Projects" at bounding box center [44, 105] width 88 height 20
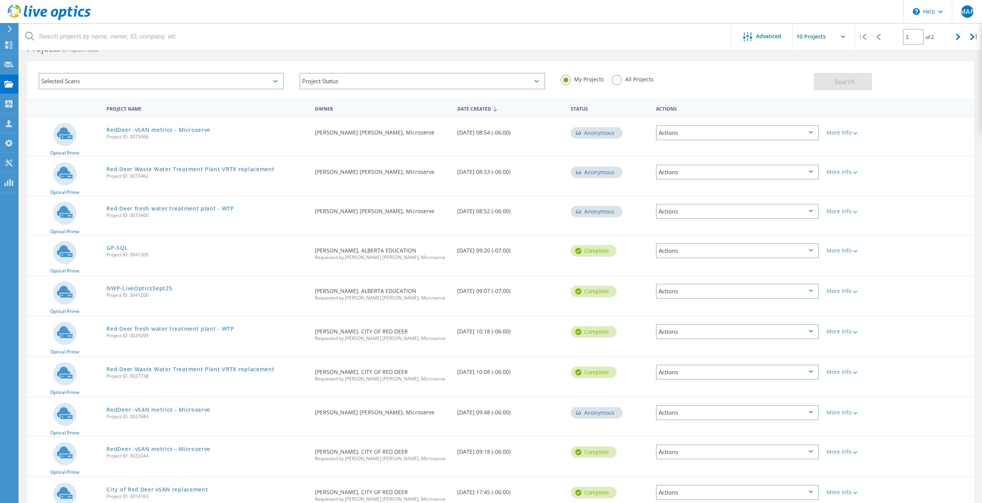
scroll to position [69, 0]
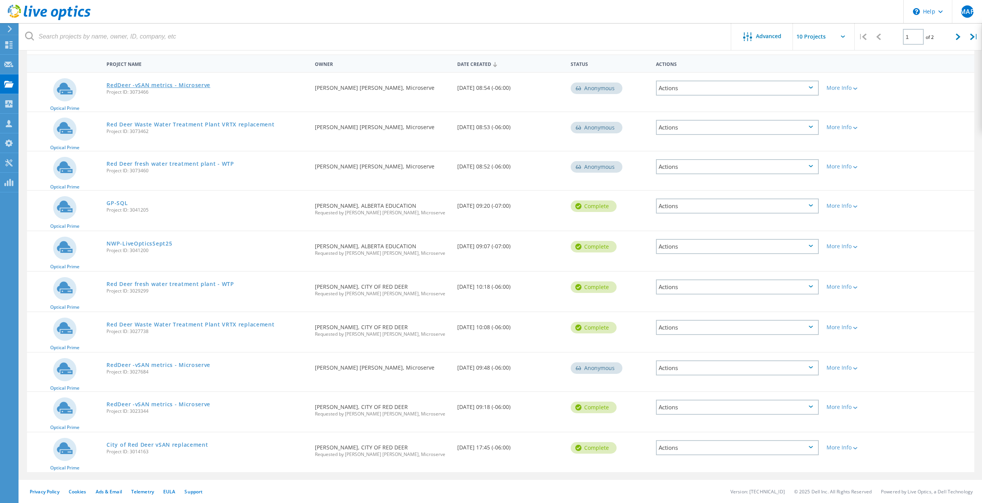
click at [198, 87] on link "RedDeer -vSAN metrics - Microserve" at bounding box center [158, 85] width 104 height 5
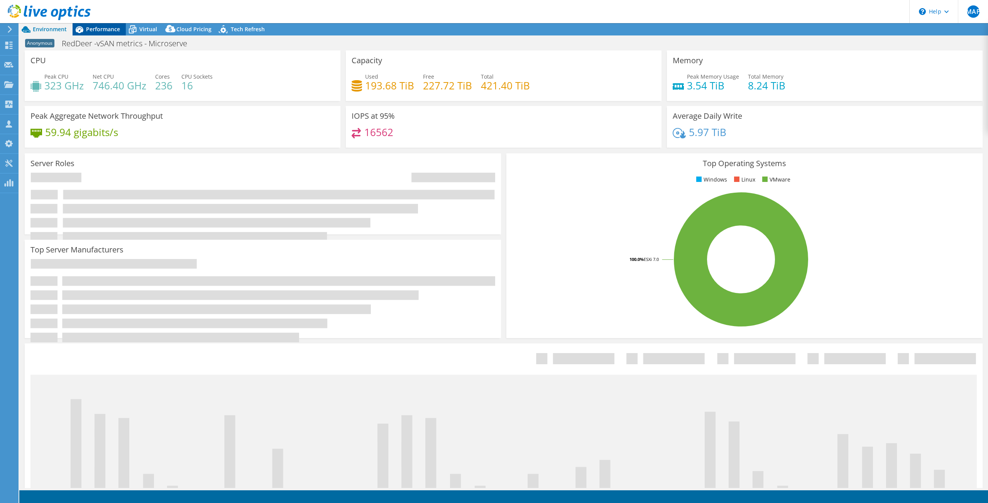
click at [106, 28] on span "Performance" at bounding box center [103, 28] width 34 height 7
select select "USD"
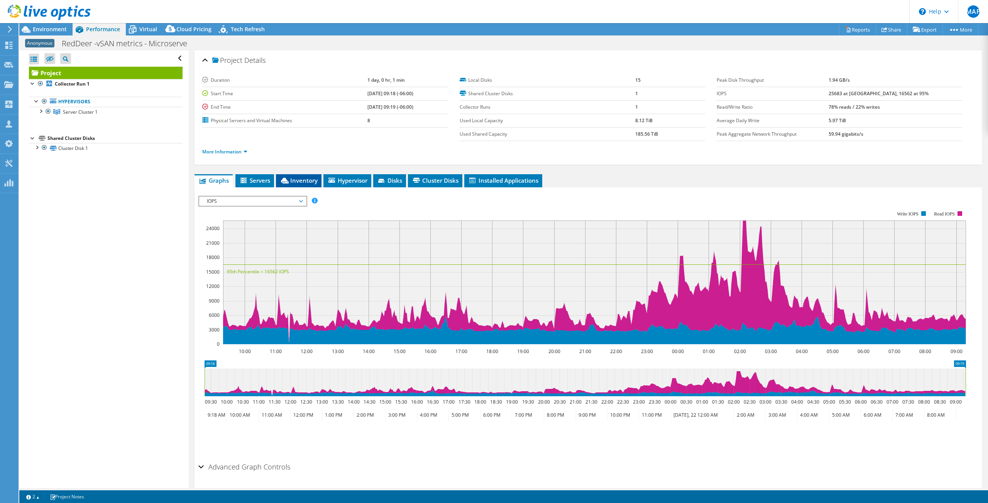
scroll to position [2965, 0]
click at [293, 182] on span "Inventory" at bounding box center [299, 181] width 38 height 8
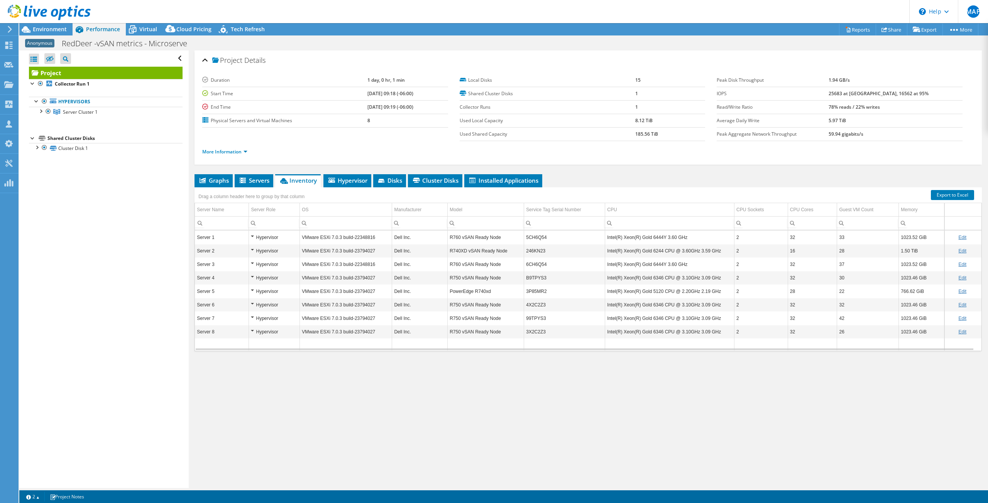
click at [454, 404] on div "Project Details Duration 1 day, 0 hr, 1 min Start Time [DATE] 09:18 (-06:00) En…" at bounding box center [588, 270] width 799 height 438
click at [541, 10] on header "MAP Channel Partner [PERSON_NAME] Perez [EMAIL_ADDRESS][DOMAIN_NAME] Microserve…" at bounding box center [494, 11] width 988 height 23
